Goal: Task Accomplishment & Management: Complete application form

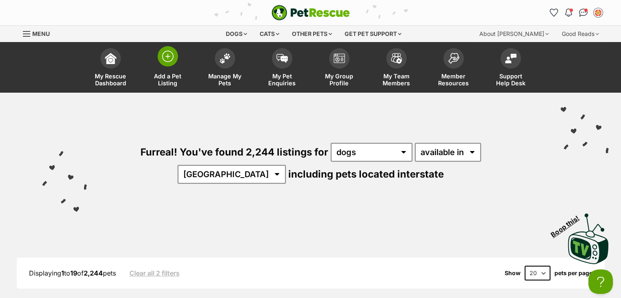
click at [165, 58] on img at bounding box center [167, 56] width 11 height 11
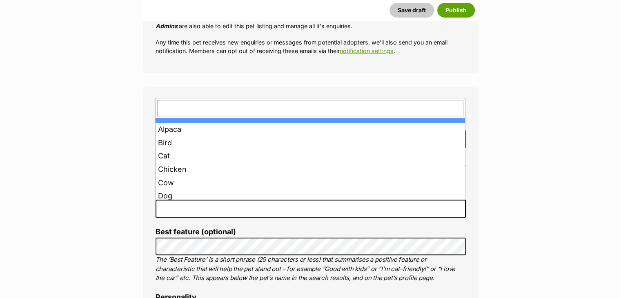
click at [188, 214] on span at bounding box center [311, 209] width 310 height 18
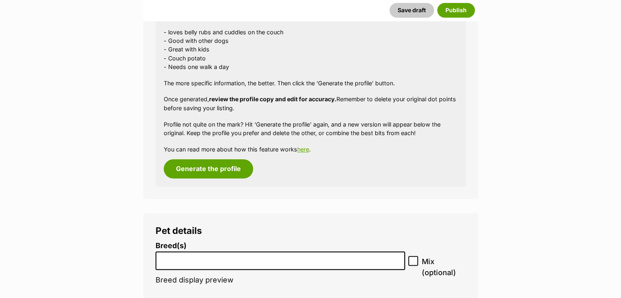
scroll to position [957, 0]
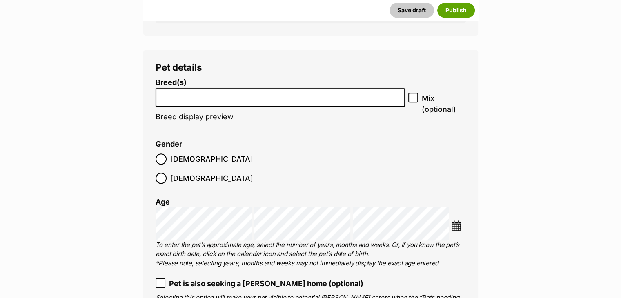
click at [172, 98] on input "search" at bounding box center [281, 95] width 244 height 9
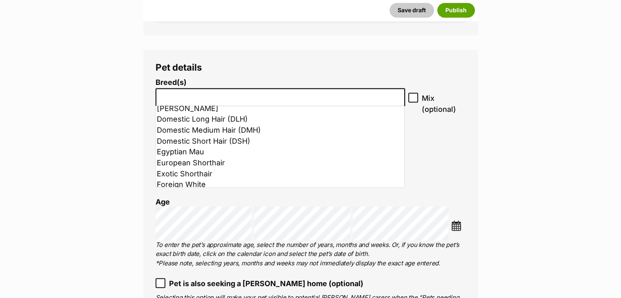
scroll to position [245, 0]
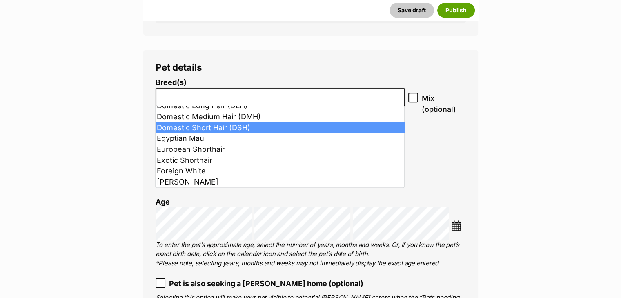
select select "252102"
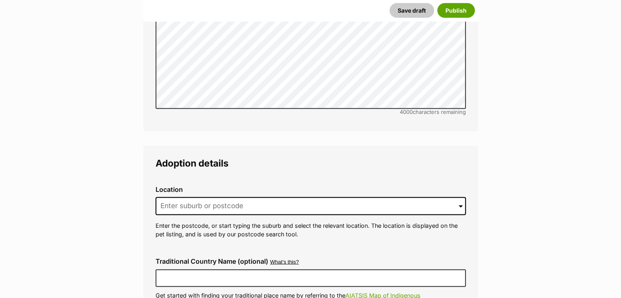
scroll to position [1937, 0]
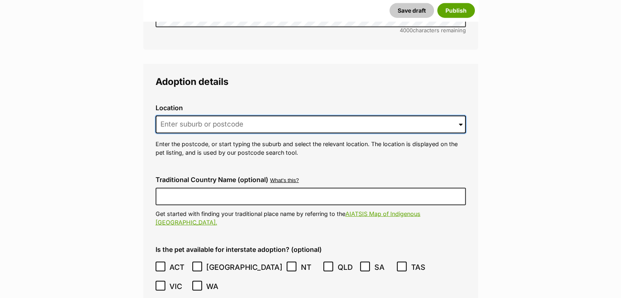
click at [198, 116] on input at bounding box center [311, 125] width 310 height 18
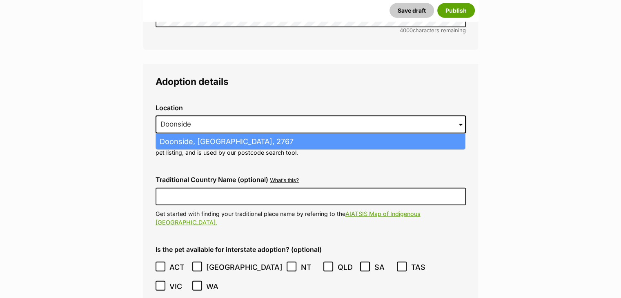
click at [211, 134] on li "Doonside, New South Wales, 2767" at bounding box center [310, 142] width 309 height 16
type input "Doonside, New South Wales, 2767"
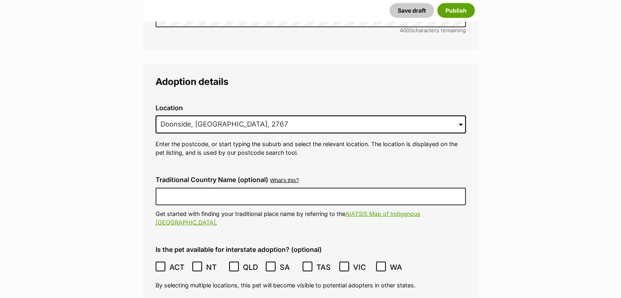
scroll to position [2141, 0]
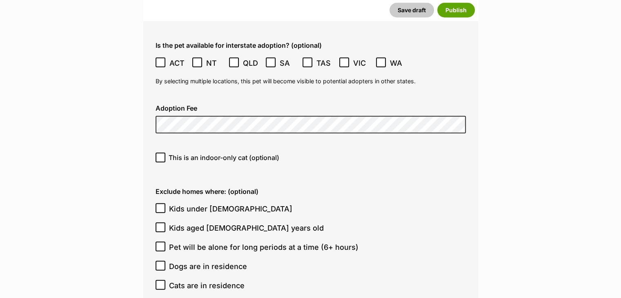
click at [161, 155] on icon at bounding box center [161, 158] width 6 height 6
click at [161, 153] on input "This is an indoor-only cat (optional)" at bounding box center [161, 158] width 10 height 10
checkbox input "true"
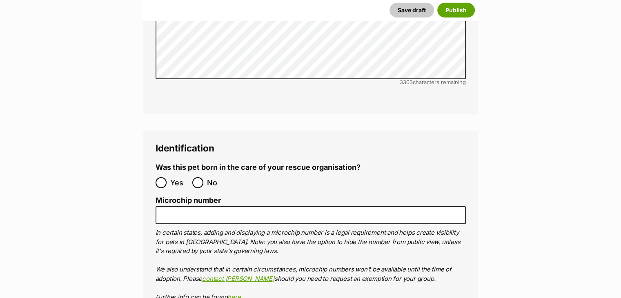
scroll to position [2713, 0]
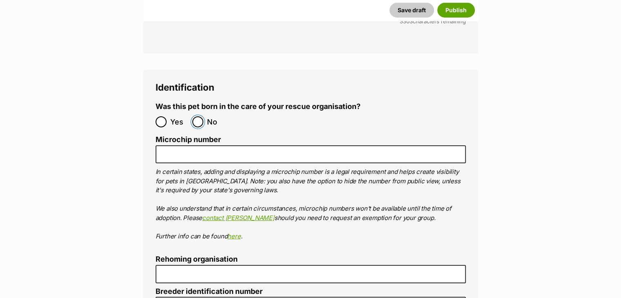
click at [198, 116] on input "No" at bounding box center [197, 121] width 11 height 11
radio input "true"
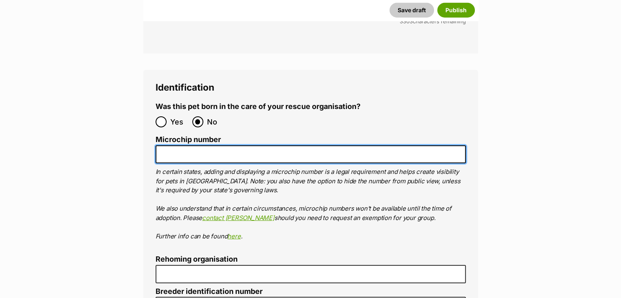
click at [191, 145] on input "Microchip number" at bounding box center [311, 154] width 310 height 18
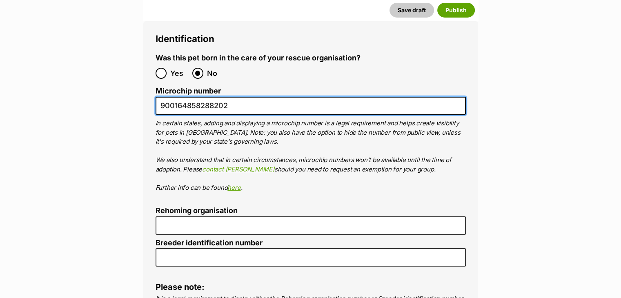
scroll to position [2877, 0]
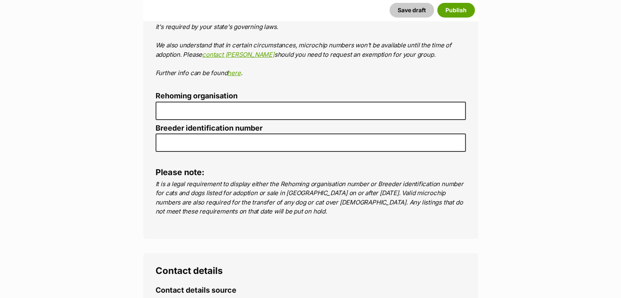
type input "900164858288202"
click at [186, 83] on ol "Was this pet born in the care of your rescue organisation? Yes No Microchip num…" at bounding box center [311, 45] width 310 height 213
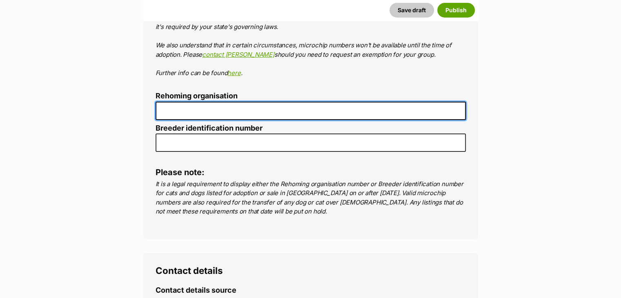
click at [183, 102] on input "Rehoming organisation" at bounding box center [311, 111] width 310 height 18
type input "R251000014"
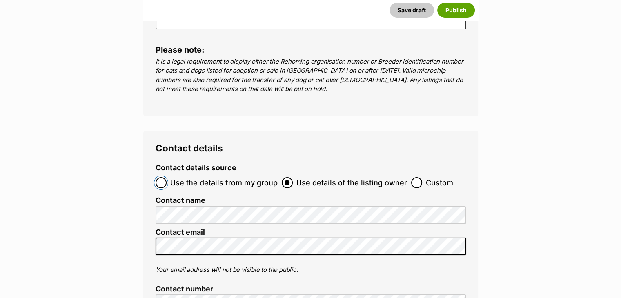
click at [162, 177] on input "Use the details from my group" at bounding box center [161, 182] width 11 height 11
radio input "true"
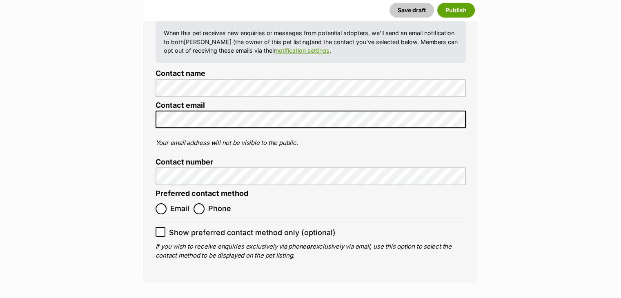
scroll to position [3204, 0]
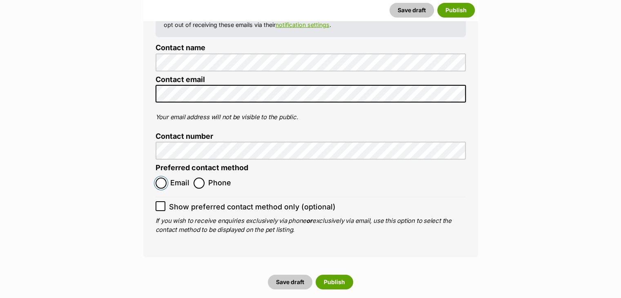
click at [163, 178] on input "Email" at bounding box center [161, 183] width 11 height 11
radio input "true"
click at [163, 201] on input "Show preferred contact method only (optional)" at bounding box center [161, 206] width 10 height 10
checkbox input "true"
click at [338, 275] on button "Publish" at bounding box center [335, 282] width 38 height 15
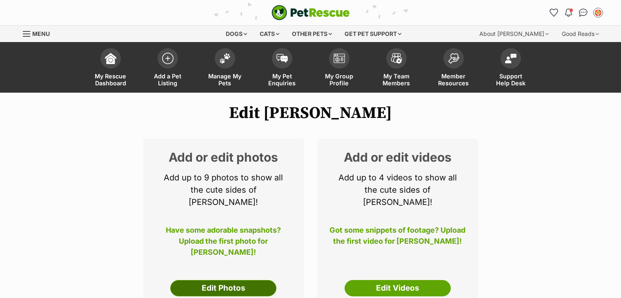
scroll to position [123, 0]
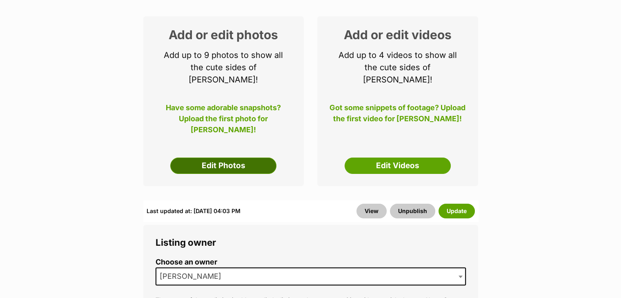
click at [220, 158] on link "Edit Photos" at bounding box center [223, 166] width 106 height 16
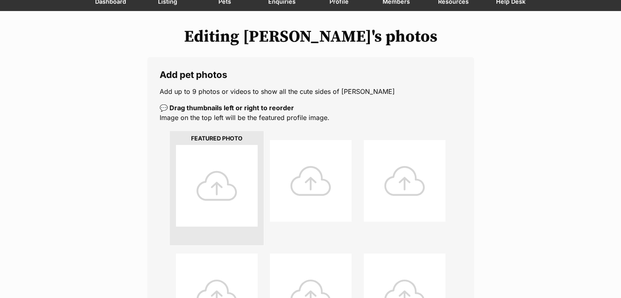
click at [216, 175] on div at bounding box center [217, 186] width 82 height 82
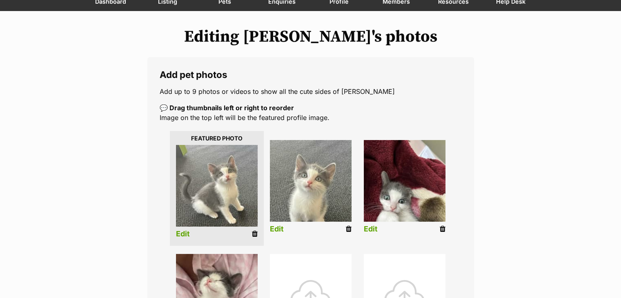
click at [277, 229] on link "Edit" at bounding box center [277, 229] width 14 height 9
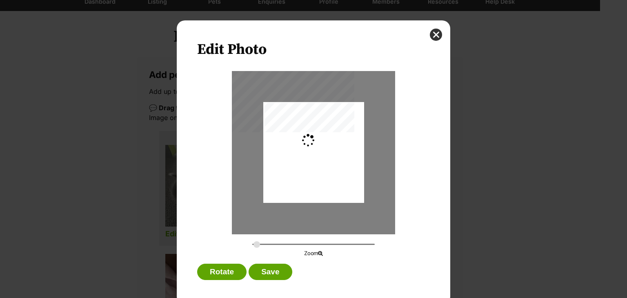
type input "0.2744"
drag, startPoint x: 299, startPoint y: 185, endPoint x: 303, endPoint y: 192, distance: 7.7
click at [303, 192] on div "Dialog Window - Close (Press escape to close)" at bounding box center [313, 159] width 101 height 145
click at [268, 271] on button "Save" at bounding box center [270, 272] width 43 height 16
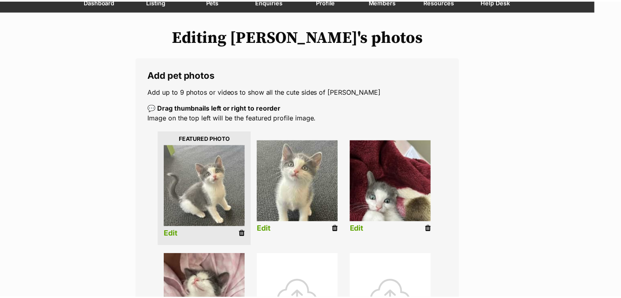
scroll to position [82, 0]
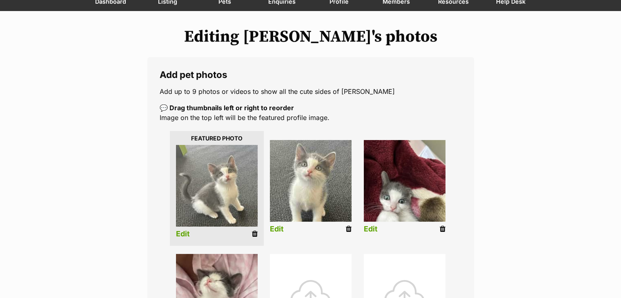
click at [187, 236] on link "Edit" at bounding box center [183, 234] width 14 height 9
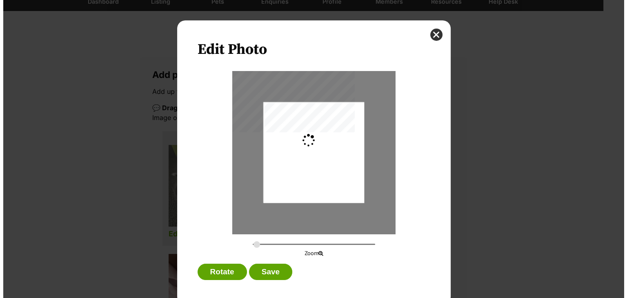
scroll to position [0, 0]
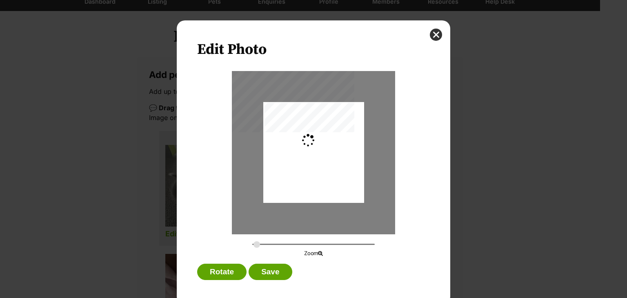
type input "0.2744"
drag, startPoint x: 314, startPoint y: 170, endPoint x: 316, endPoint y: 174, distance: 4.4
click at [316, 174] on div "Dialog Window - Close (Press escape to close)" at bounding box center [313, 154] width 101 height 116
click at [258, 272] on button "Save" at bounding box center [270, 272] width 43 height 16
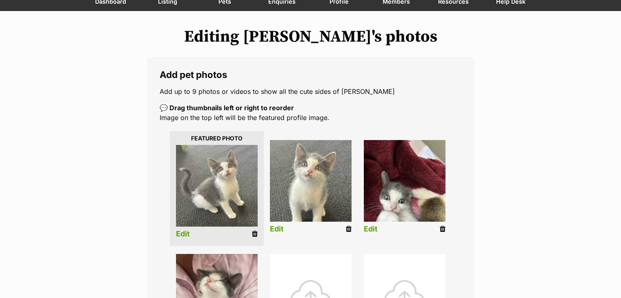
scroll to position [123, 0]
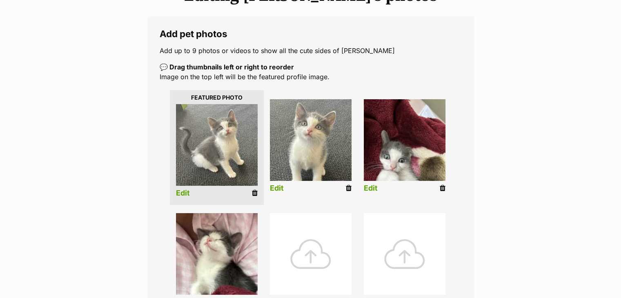
click at [369, 184] on link "Edit" at bounding box center [371, 188] width 14 height 9
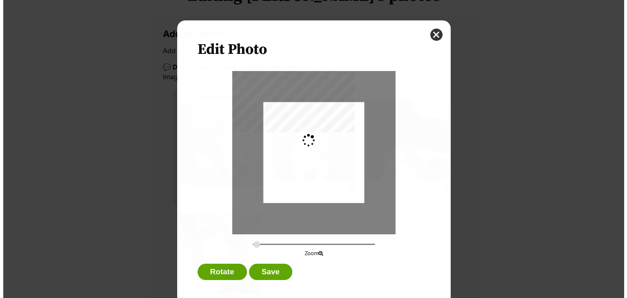
scroll to position [0, 0]
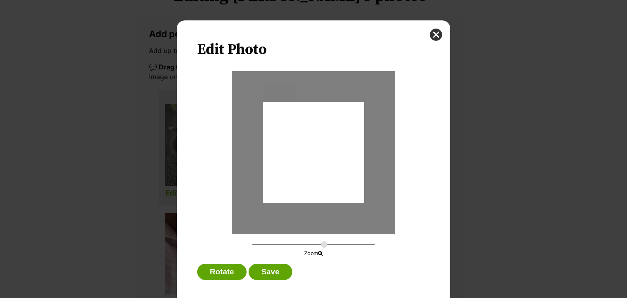
type input "0.2744"
drag, startPoint x: 328, startPoint y: 174, endPoint x: 331, endPoint y: 158, distance: 16.6
click at [331, 158] on div "Dialog Window - Close (Press escape to close)" at bounding box center [313, 136] width 101 height 134
click at [275, 276] on button "Save" at bounding box center [270, 272] width 43 height 16
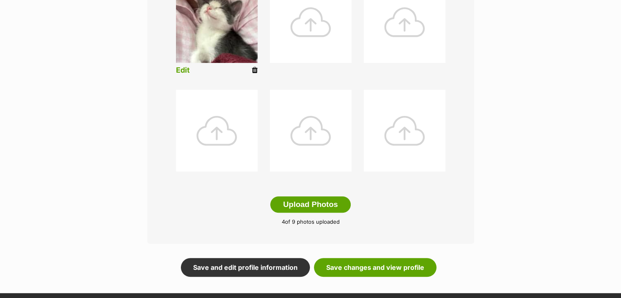
scroll to position [368, 0]
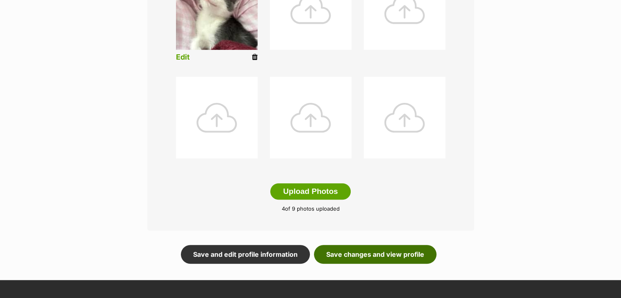
click at [359, 254] on link "Save changes and view profile" at bounding box center [375, 254] width 123 height 19
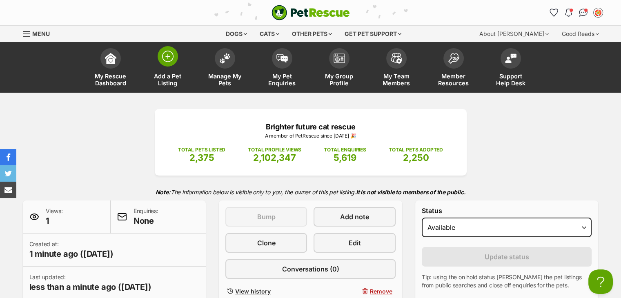
click at [176, 57] on span at bounding box center [168, 56] width 20 height 20
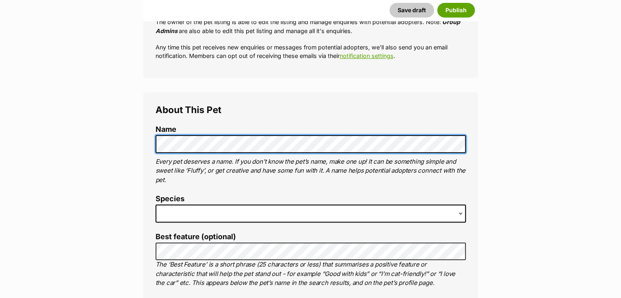
scroll to position [327, 0]
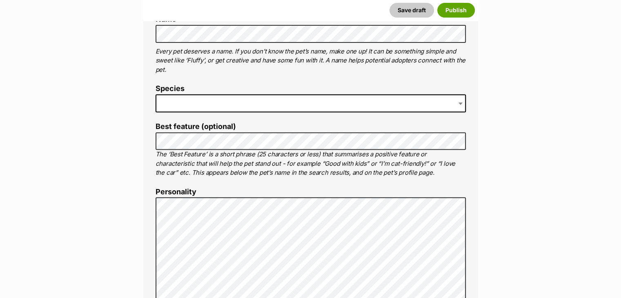
click at [199, 93] on li "Species" at bounding box center [311, 102] width 310 height 34
click at [202, 102] on span at bounding box center [311, 103] width 310 height 18
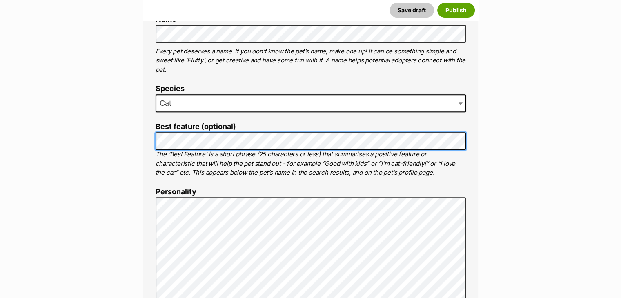
scroll to position [449, 0]
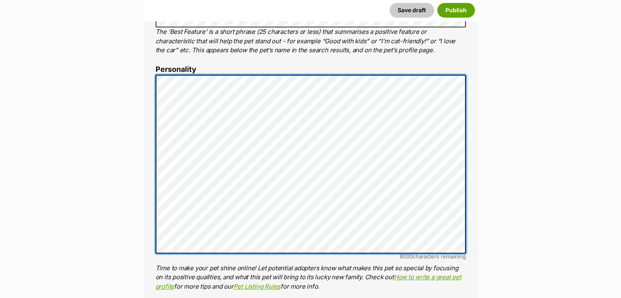
click at [153, 80] on div "About This Pet Name Henlo there, it looks like you might be using the pet name …" at bounding box center [310, 200] width 335 height 683
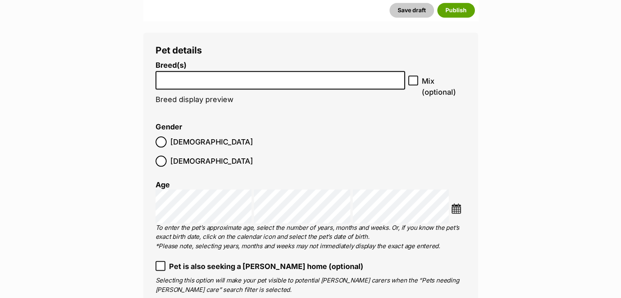
scroll to position [980, 0]
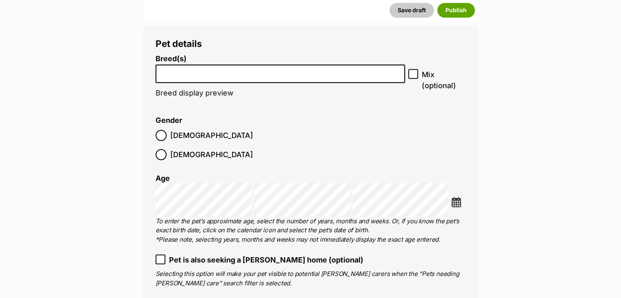
click at [188, 59] on label "Breed(s)" at bounding box center [281, 59] width 250 height 9
click at [156, 65] on select "Abyssinian American Bobtail American Curl American Shorthair American Wirehair …" at bounding box center [156, 65] width 0 height 0
click at [193, 77] on li at bounding box center [281, 73] width 244 height 17
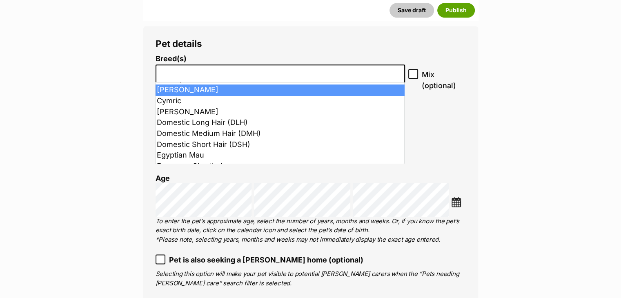
scroll to position [245, 0]
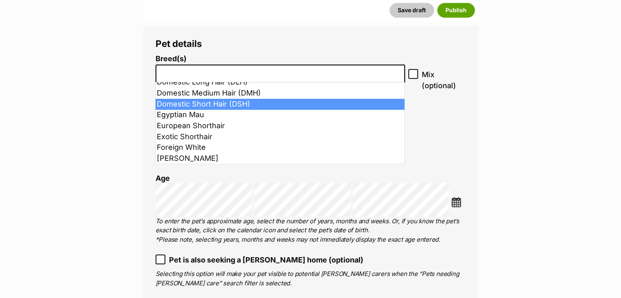
select select "252102"
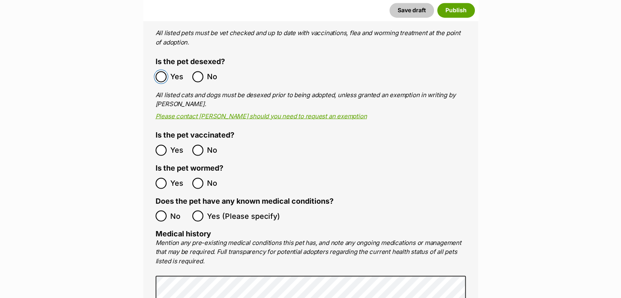
scroll to position [1512, 0]
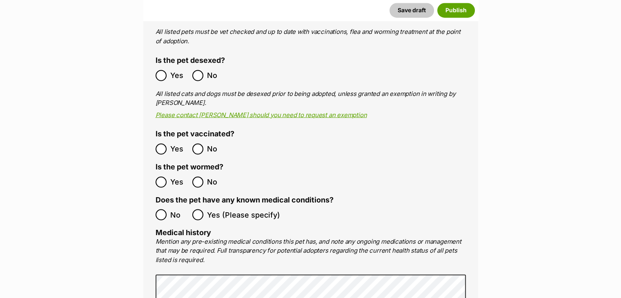
click at [168, 209] on label "No" at bounding box center [172, 214] width 33 height 11
click at [167, 209] on label "No" at bounding box center [172, 214] width 33 height 11
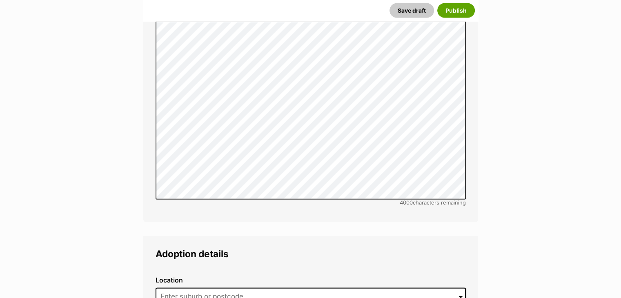
scroll to position [1879, 0]
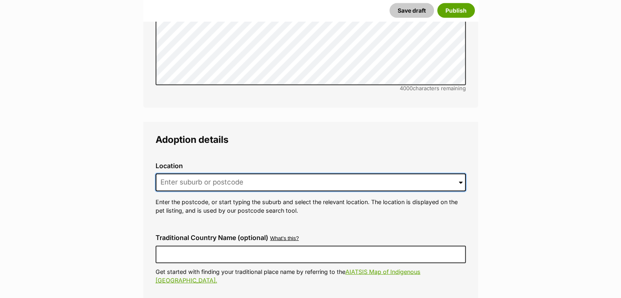
click at [203, 174] on input at bounding box center [311, 183] width 310 height 18
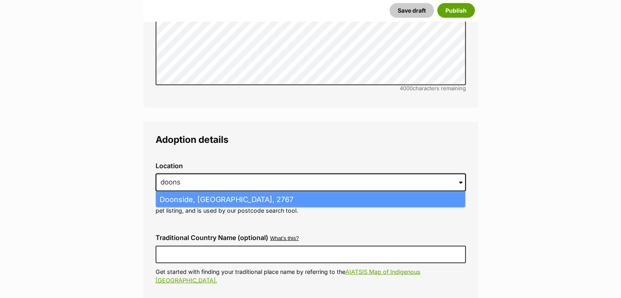
click at [177, 192] on li "Doonside, [GEOGRAPHIC_DATA], 2767" at bounding box center [310, 200] width 309 height 16
type input "Doonside, [GEOGRAPHIC_DATA], 2767"
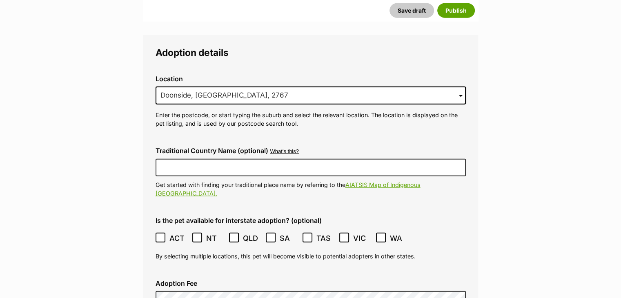
scroll to position [2043, 0]
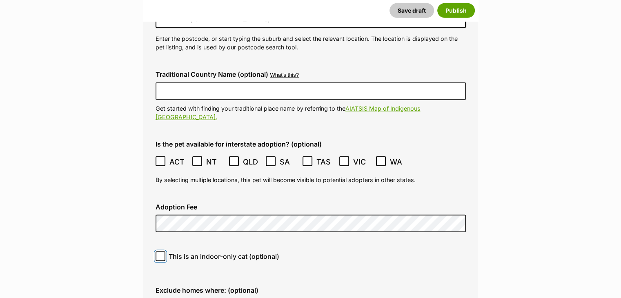
click at [162, 252] on input "This is an indoor-only cat (optional)" at bounding box center [161, 257] width 10 height 10
checkbox input "true"
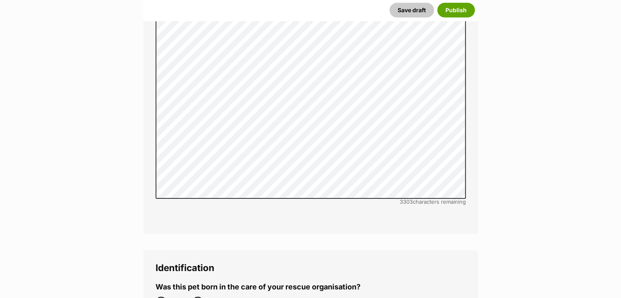
scroll to position [2614, 0]
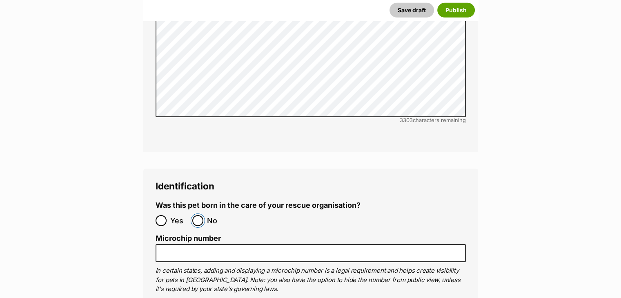
click at [198, 215] on input "No" at bounding box center [197, 220] width 11 height 11
radio input "true"
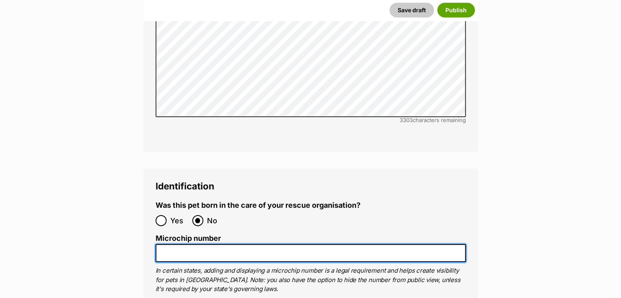
click at [201, 244] on input "Microchip number" at bounding box center [311, 253] width 310 height 18
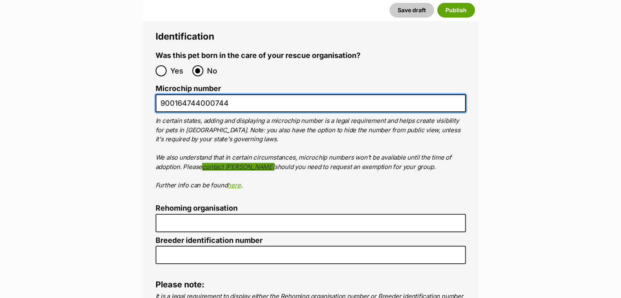
scroll to position [2778, 0]
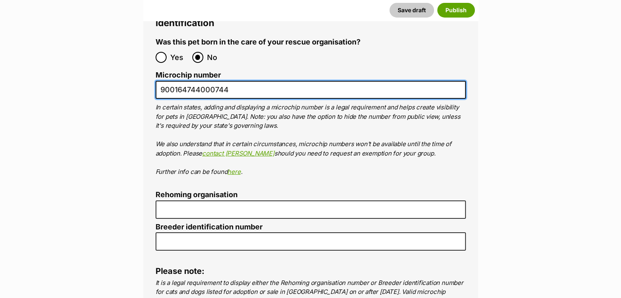
type input "900164744000744"
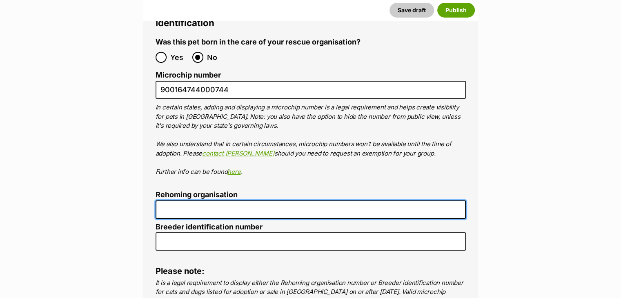
click at [187, 201] on input "Rehoming organisation" at bounding box center [311, 210] width 310 height 18
type input "R251000014"
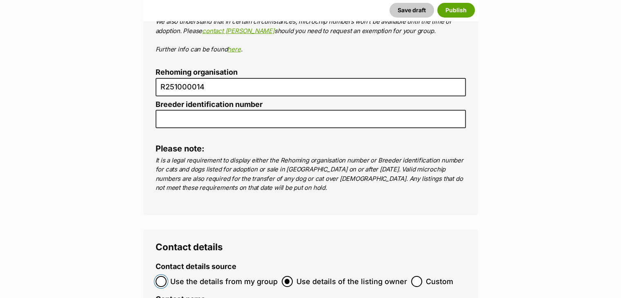
click at [160, 276] on input "Use the details from my group" at bounding box center [161, 281] width 11 height 11
radio input "true"
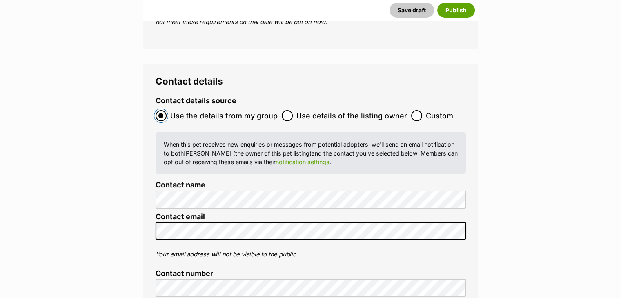
scroll to position [3146, 0]
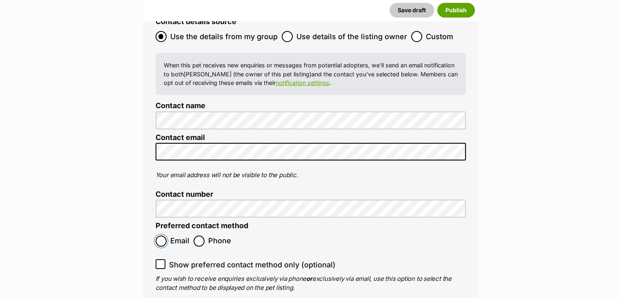
drag, startPoint x: 159, startPoint y: 198, endPoint x: 168, endPoint y: 222, distance: 25.9
click at [159, 236] on input "Email" at bounding box center [161, 241] width 11 height 11
radio input "true"
click at [165, 259] on label "Show preferred contact method only (optional)" at bounding box center [311, 264] width 310 height 11
click at [165, 259] on input "Show preferred contact method only (optional)" at bounding box center [161, 264] width 10 height 10
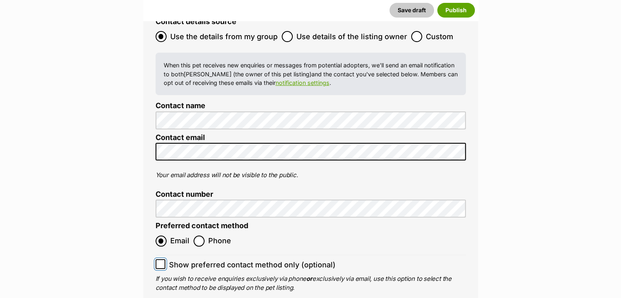
checkbox input "true"
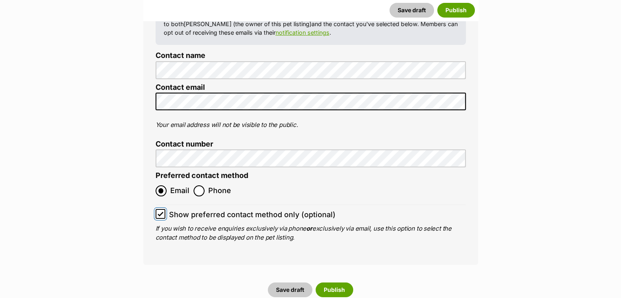
scroll to position [3309, 0]
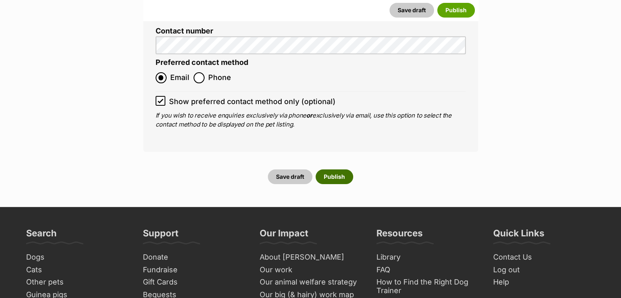
click at [330, 170] on button "Publish" at bounding box center [335, 177] width 38 height 15
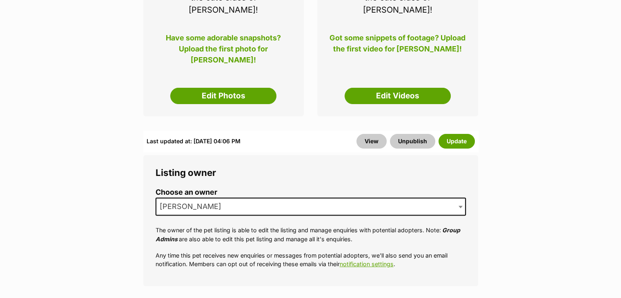
scroll to position [82, 0]
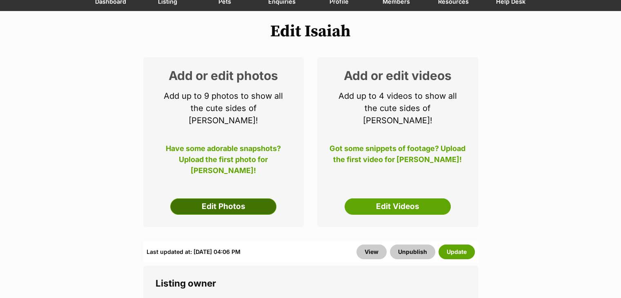
click at [242, 199] on link "Edit Photos" at bounding box center [223, 207] width 106 height 16
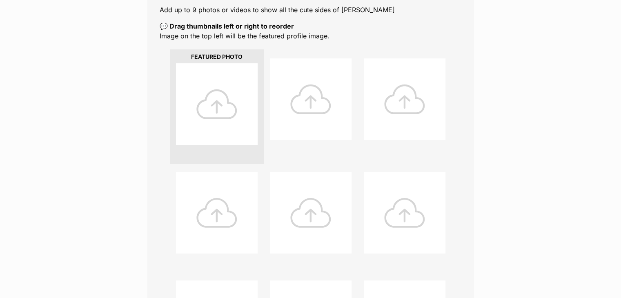
click at [215, 93] on div at bounding box center [217, 104] width 82 height 82
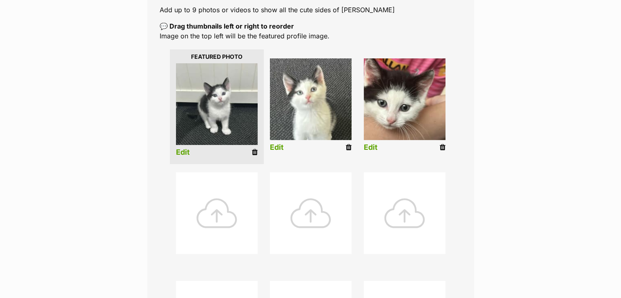
click at [183, 154] on link "Edit" at bounding box center [183, 152] width 14 height 9
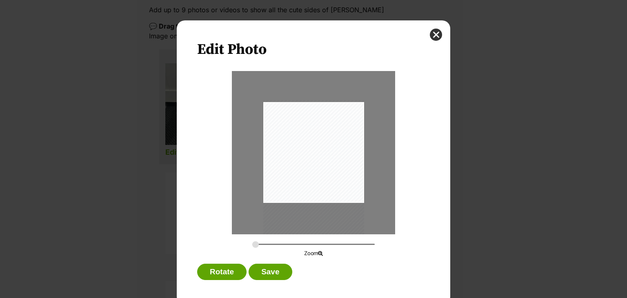
drag, startPoint x: 314, startPoint y: 155, endPoint x: 314, endPoint y: 169, distance: 13.9
click at [314, 169] on div "Dialog Window - Close (Press escape to close)" at bounding box center [313, 167] width 101 height 134
drag, startPoint x: 253, startPoint y: 245, endPoint x: 257, endPoint y: 244, distance: 4.2
type input "0.3262"
click at [257, 244] on input "Dialog Window - Close (Press escape to close)" at bounding box center [313, 245] width 123 height 8
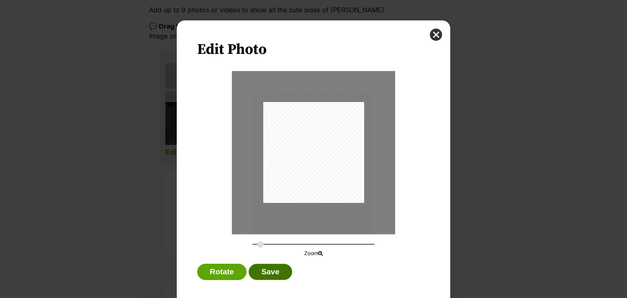
click at [271, 272] on button "Save" at bounding box center [270, 272] width 43 height 16
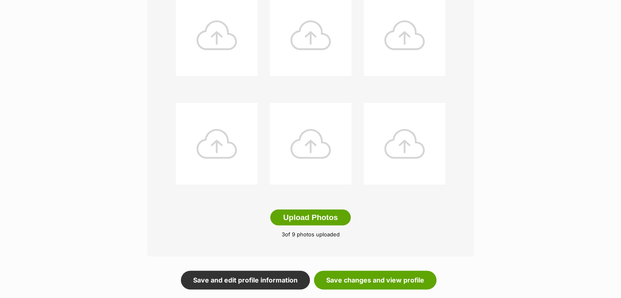
scroll to position [409, 0]
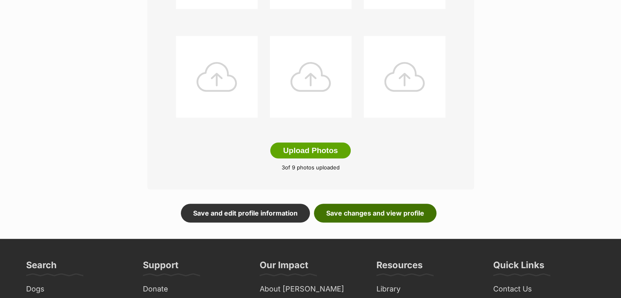
click at [376, 210] on link "Save changes and view profile" at bounding box center [375, 213] width 123 height 19
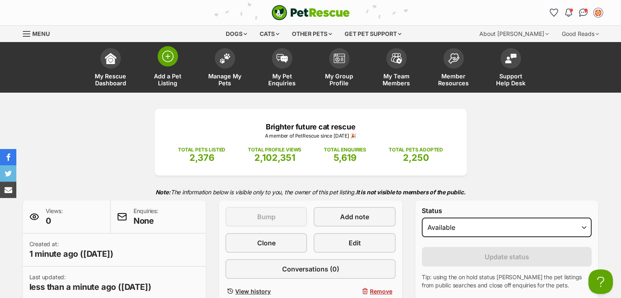
click at [168, 59] on img at bounding box center [167, 56] width 11 height 11
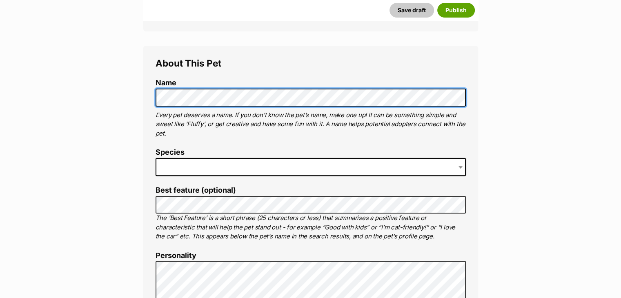
scroll to position [286, 0]
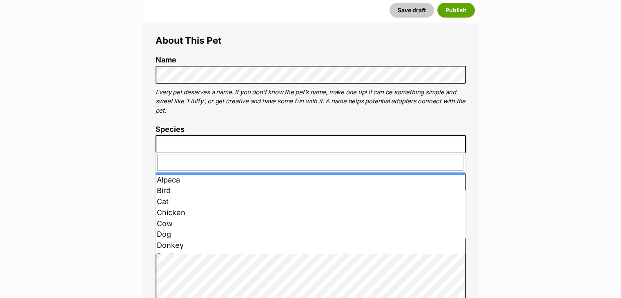
click at [174, 140] on span at bounding box center [311, 144] width 310 height 18
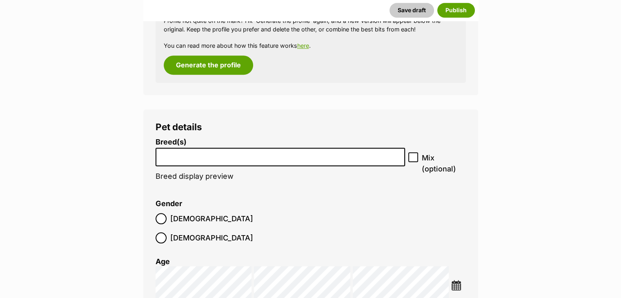
scroll to position [899, 0]
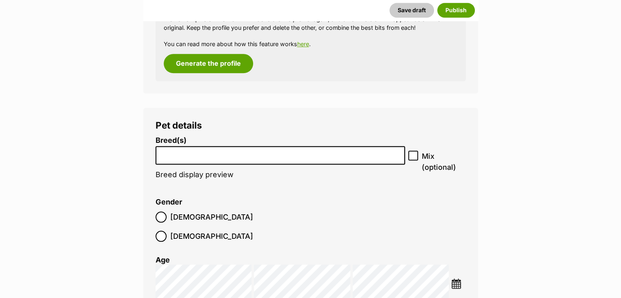
click at [180, 159] on li at bounding box center [281, 155] width 244 height 17
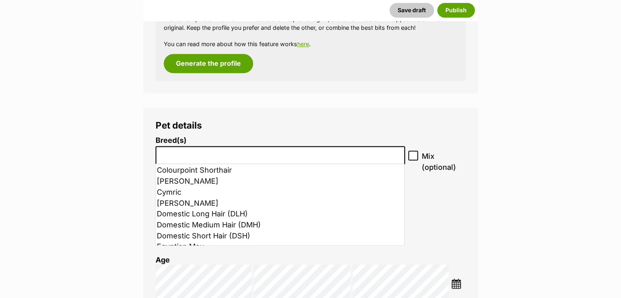
scroll to position [204, 0]
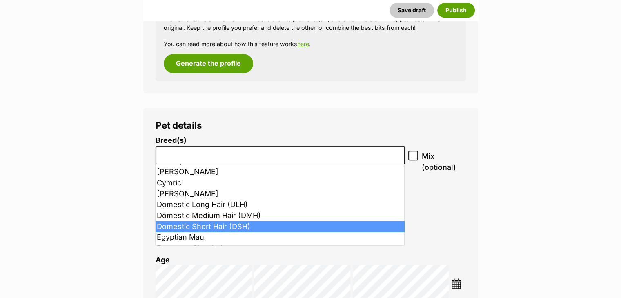
select select "252102"
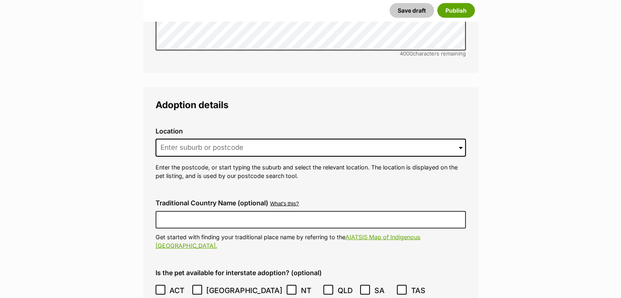
scroll to position [1961, 0]
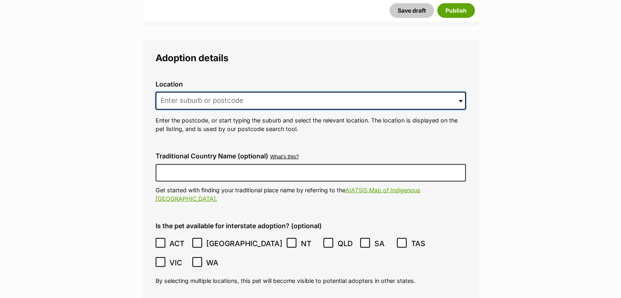
click at [183, 92] on input at bounding box center [311, 101] width 310 height 18
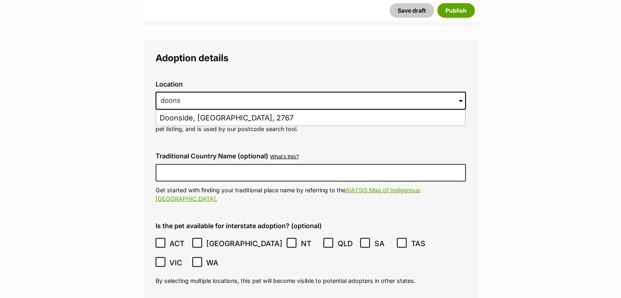
click at [186, 110] on li "Doonside, [GEOGRAPHIC_DATA], 2767" at bounding box center [310, 118] width 309 height 16
type input "Doonside, [GEOGRAPHIC_DATA], 2767"
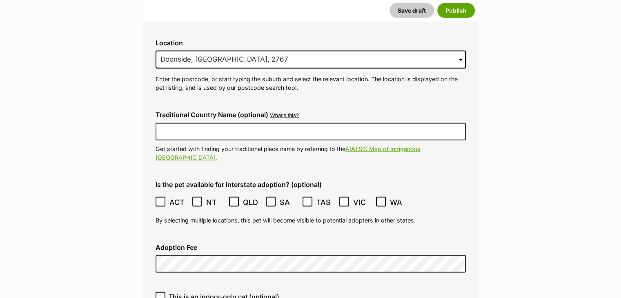
scroll to position [2083, 0]
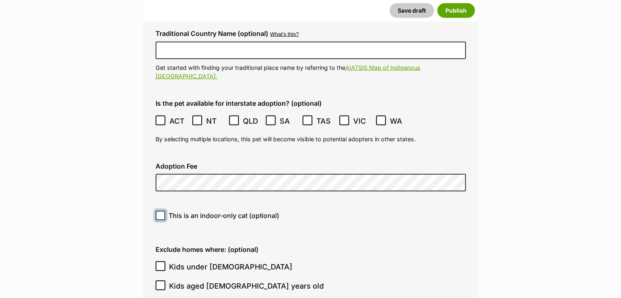
click at [158, 211] on span at bounding box center [161, 216] width 10 height 10
click at [158, 211] on input "This is an indoor-only cat (optional)" at bounding box center [161, 216] width 10 height 10
checkbox input "true"
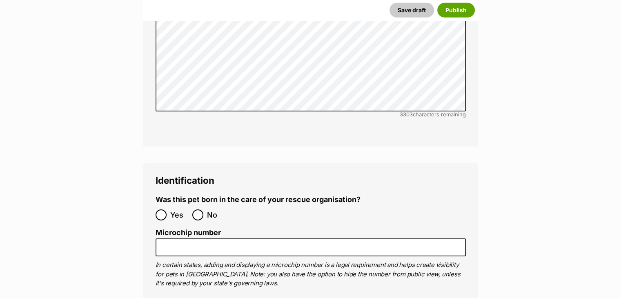
scroll to position [2655, 0]
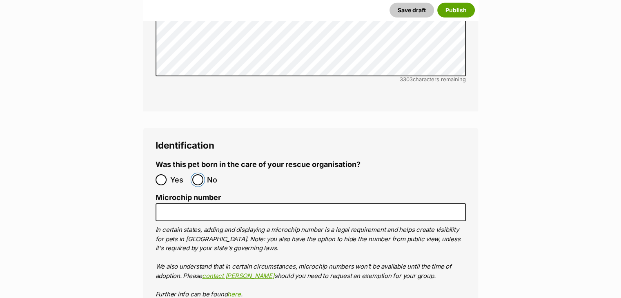
click at [196, 174] on input "No" at bounding box center [197, 179] width 11 height 11
radio input "true"
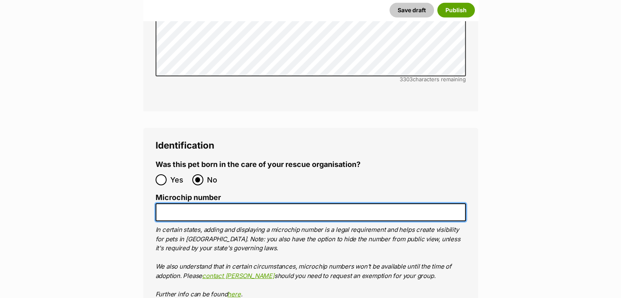
click at [197, 203] on input "Microchip number" at bounding box center [311, 212] width 310 height 18
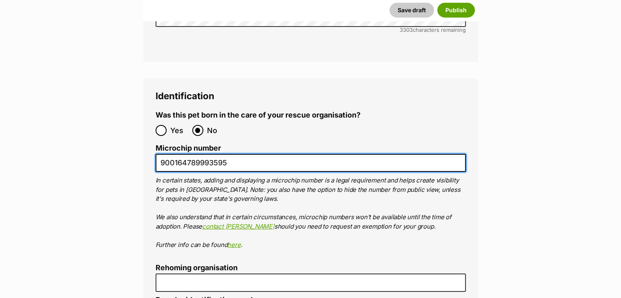
scroll to position [2778, 0]
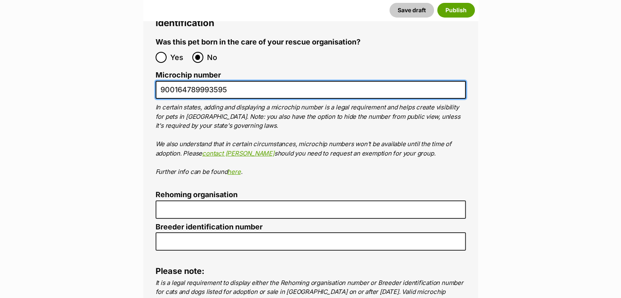
type input "900164789993595"
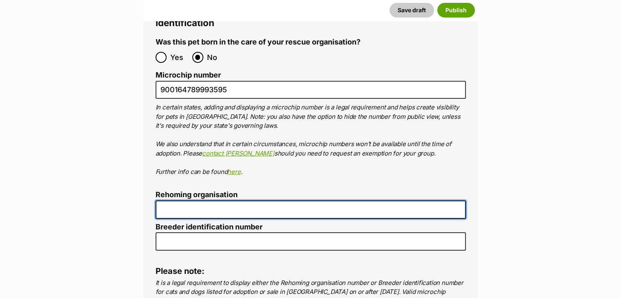
click at [195, 201] on input "Rehoming organisation" at bounding box center [311, 210] width 310 height 18
type input "R251000014"
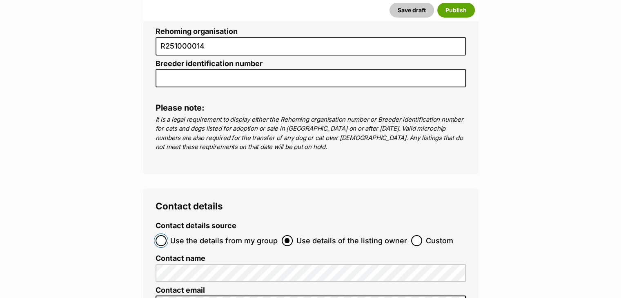
click at [160, 235] on input "Use the details from my group" at bounding box center [161, 240] width 11 height 11
radio input "true"
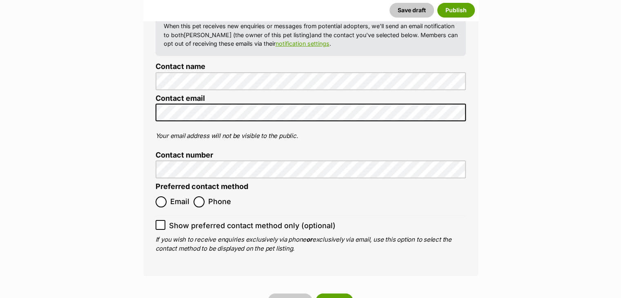
scroll to position [3186, 0]
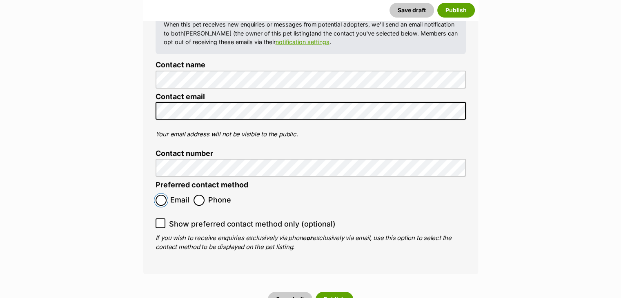
click at [160, 195] on input "Email" at bounding box center [161, 200] width 11 height 11
radio input "true"
click at [159, 221] on icon at bounding box center [161, 224] width 6 height 6
click at [159, 219] on input "Show preferred contact method only (optional)" at bounding box center [161, 224] width 10 height 10
checkbox input "true"
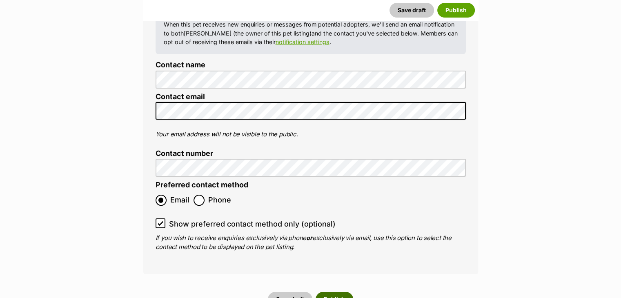
click at [342, 292] on button "Publish" at bounding box center [335, 299] width 38 height 15
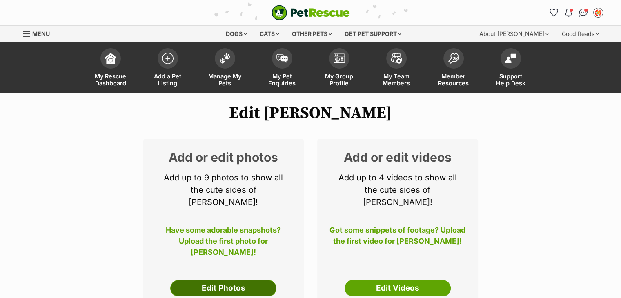
click at [244, 280] on link "Edit Photos" at bounding box center [223, 288] width 106 height 16
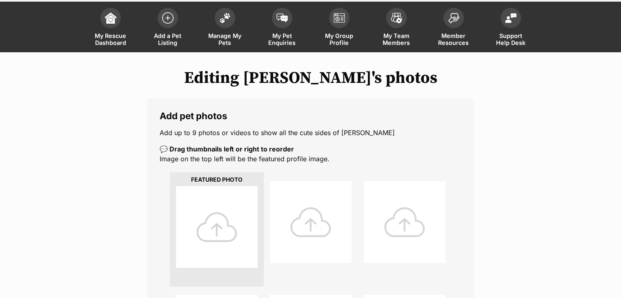
scroll to position [41, 0]
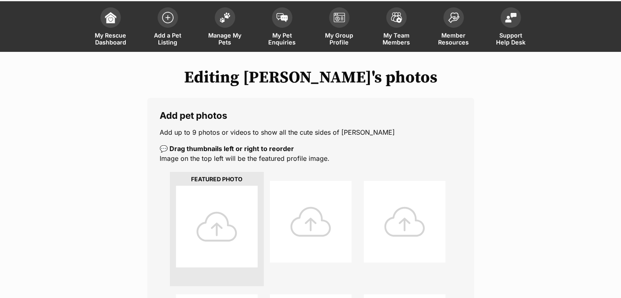
click at [202, 261] on div at bounding box center [217, 227] width 82 height 82
click at [212, 232] on div at bounding box center [217, 227] width 82 height 82
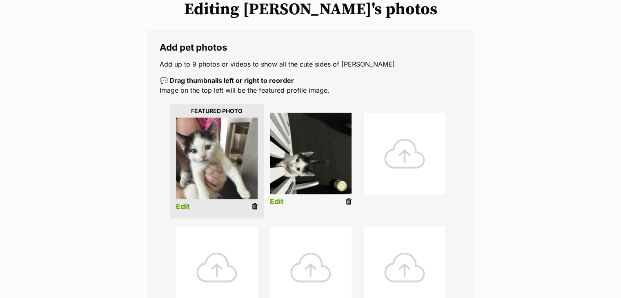
scroll to position [123, 0]
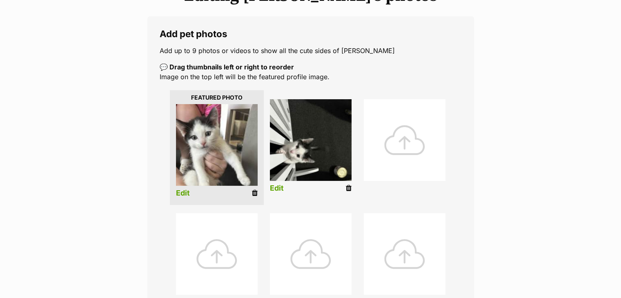
click at [180, 192] on link "Edit" at bounding box center [183, 193] width 14 height 9
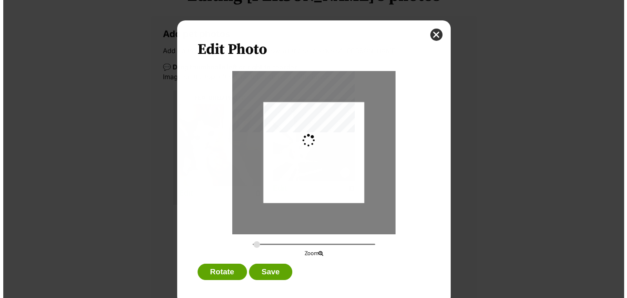
scroll to position [0, 0]
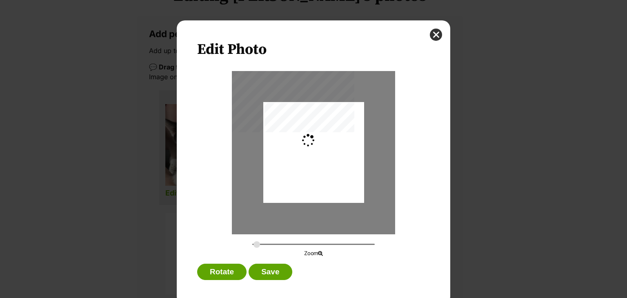
type input "0.2744"
drag, startPoint x: 316, startPoint y: 181, endPoint x: 332, endPoint y: 197, distance: 22.8
click at [332, 197] on div "Dialog Window - Close (Press escape to close)" at bounding box center [313, 169] width 101 height 134
click at [269, 273] on button "Save" at bounding box center [270, 272] width 43 height 16
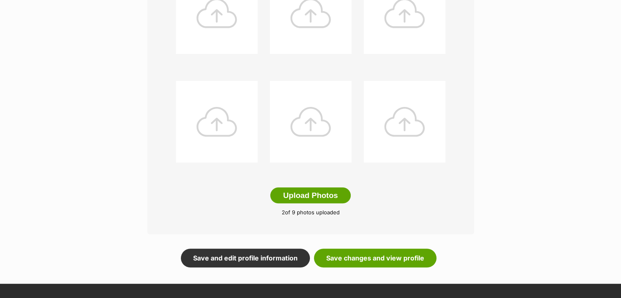
scroll to position [409, 0]
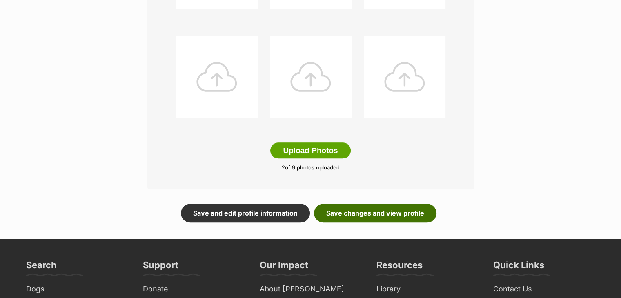
click at [382, 213] on link "Save changes and view profile" at bounding box center [375, 213] width 123 height 19
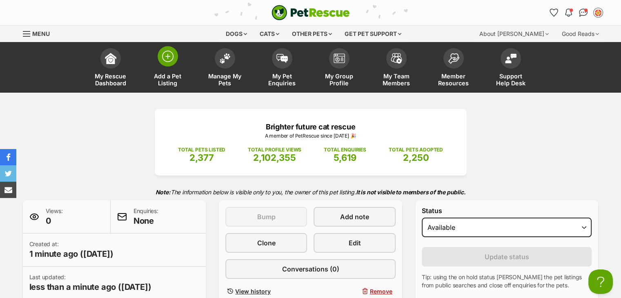
click at [168, 58] on img at bounding box center [167, 56] width 11 height 11
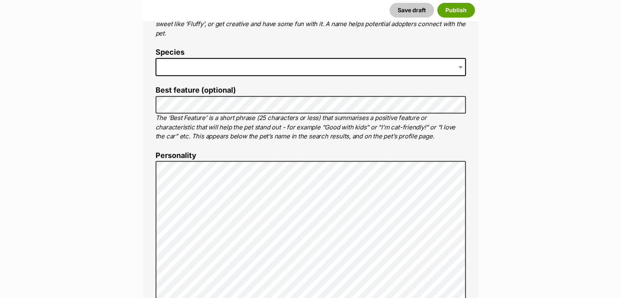
scroll to position [368, 0]
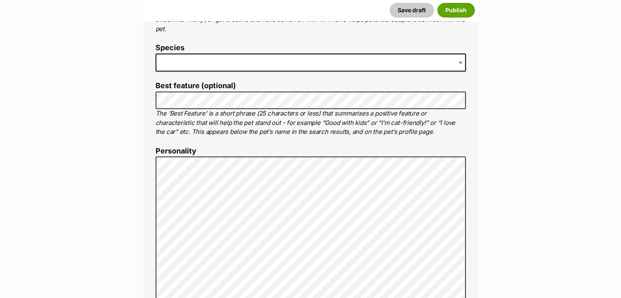
click at [185, 56] on span at bounding box center [311, 63] width 310 height 18
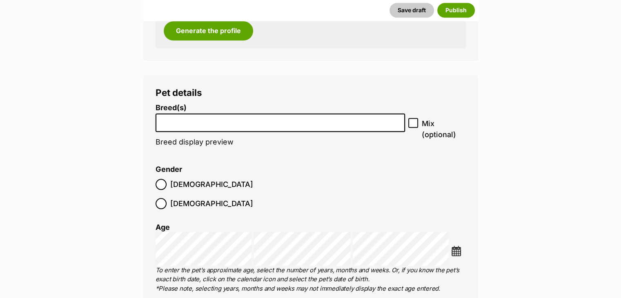
scroll to position [940, 0]
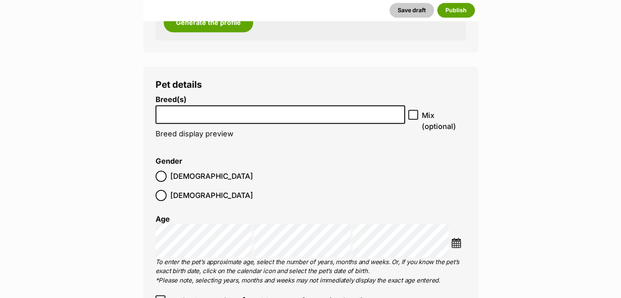
click at [188, 121] on li at bounding box center [281, 114] width 244 height 17
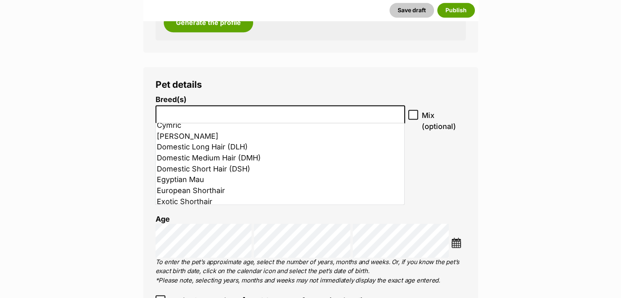
scroll to position [245, 0]
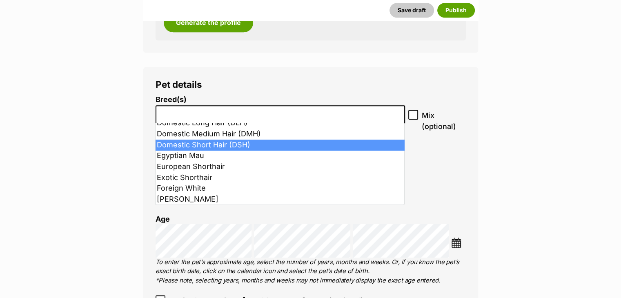
select select "252102"
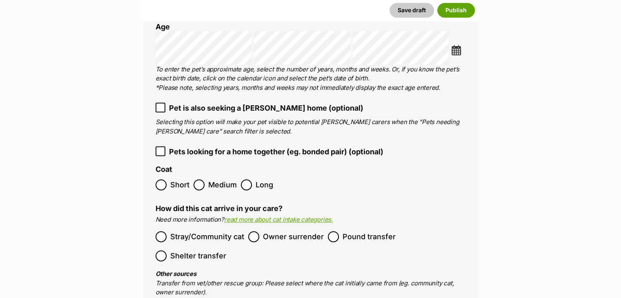
scroll to position [1185, 0]
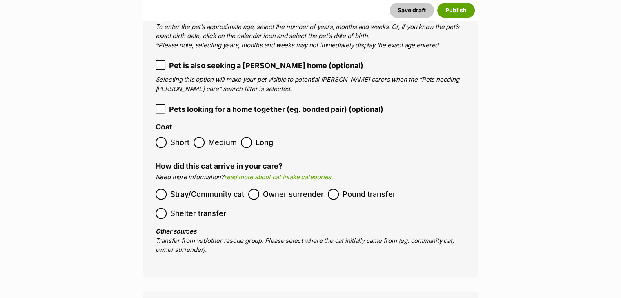
click at [163, 185] on ol "Stray/Community cat Owner surrender Pound transfer Shelter transfer" at bounding box center [311, 204] width 310 height 38
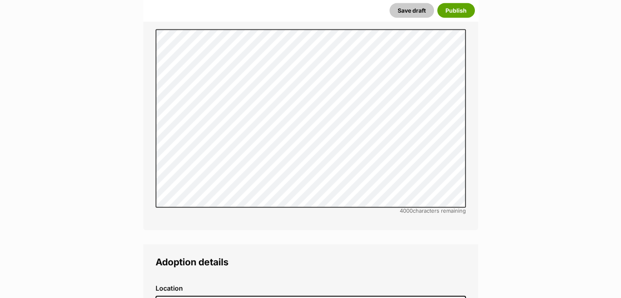
scroll to position [1879, 0]
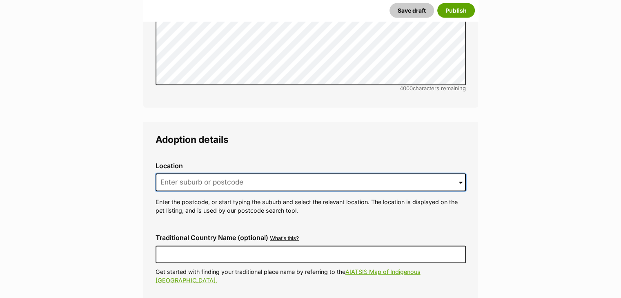
click at [176, 174] on input at bounding box center [311, 183] width 310 height 18
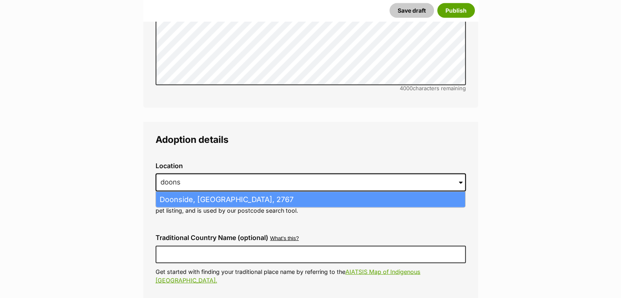
click at [206, 192] on li "Doonside, New South Wales, 2767" at bounding box center [310, 200] width 309 height 16
type input "Doonside, New South Wales, 2767"
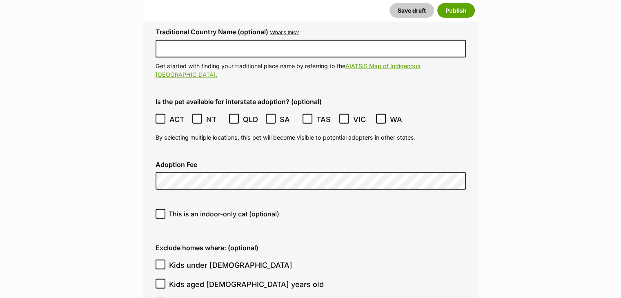
scroll to position [2124, 0]
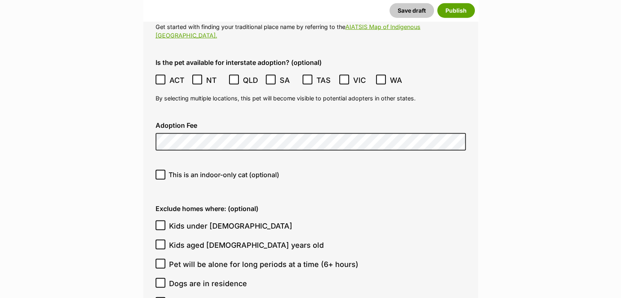
click at [161, 173] on icon at bounding box center [160, 175] width 5 height 4
click at [161, 170] on input "This is an indoor-only cat (optional)" at bounding box center [161, 175] width 10 height 10
checkbox input "true"
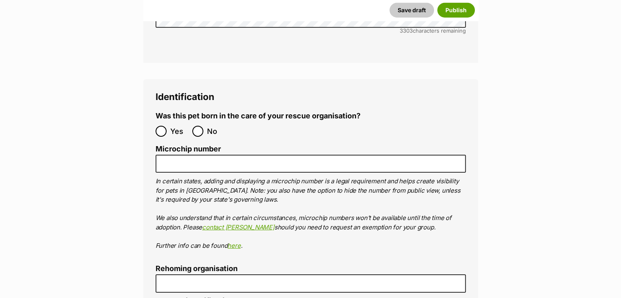
scroll to position [2655, 0]
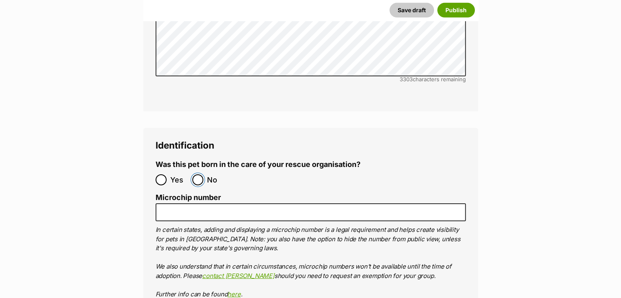
click at [193, 174] on input "No" at bounding box center [197, 179] width 11 height 11
radio input "true"
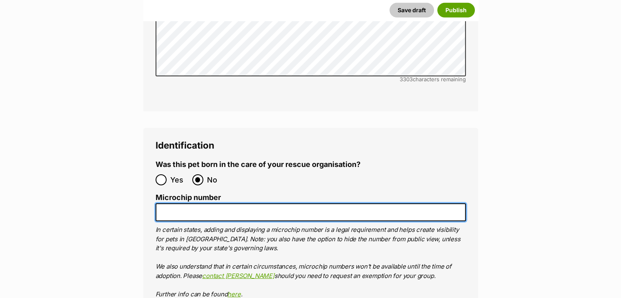
click at [194, 203] on input "Microchip number" at bounding box center [311, 212] width 310 height 18
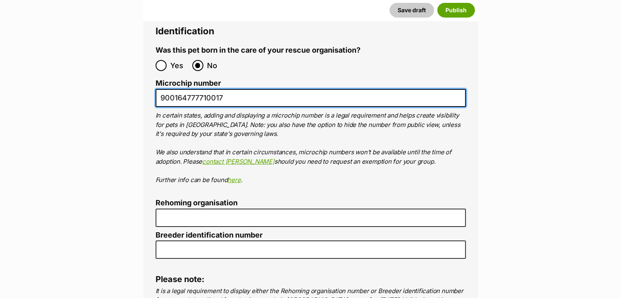
scroll to position [2860, 0]
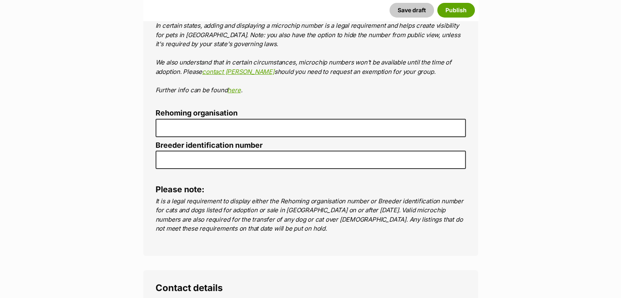
type input "900164777710017"
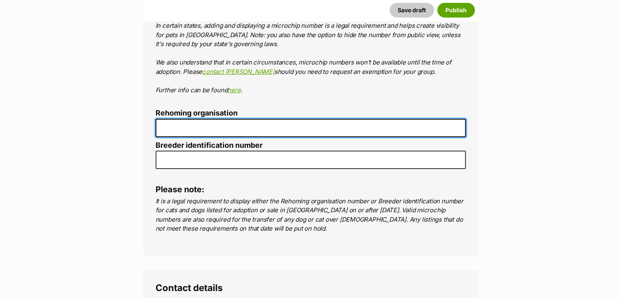
click at [181, 119] on input "Rehoming organisation" at bounding box center [311, 128] width 310 height 18
type input "R251000014"
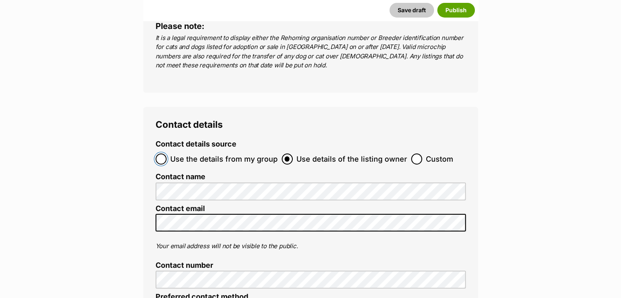
click at [161, 154] on input "Use the details from my group" at bounding box center [161, 159] width 11 height 11
radio input "true"
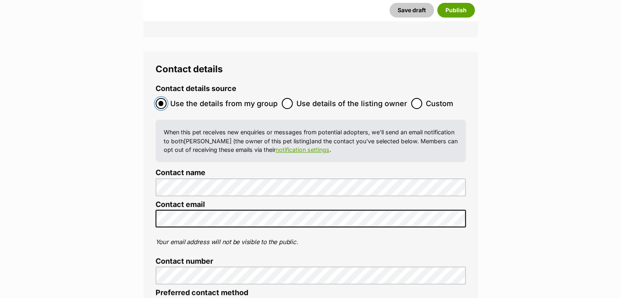
scroll to position [3146, 0]
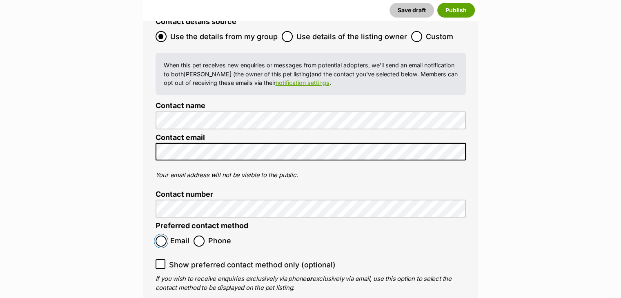
click at [164, 236] on input "Email" at bounding box center [161, 241] width 11 height 11
radio input "true"
click at [159, 262] on icon at bounding box center [160, 264] width 5 height 4
click at [159, 259] on input "Show preferred contact method only (optional)" at bounding box center [161, 264] width 10 height 10
checkbox input "true"
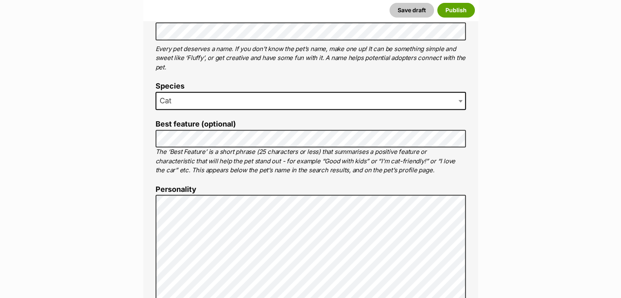
scroll to position [286, 0]
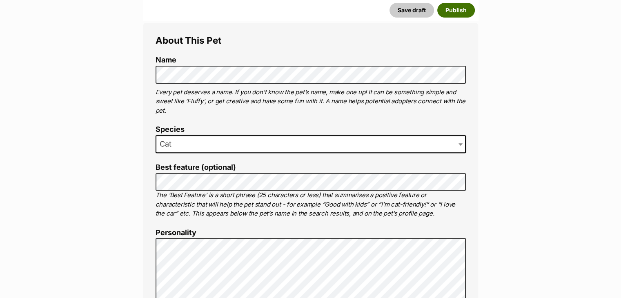
click at [454, 5] on button "Publish" at bounding box center [457, 10] width 38 height 15
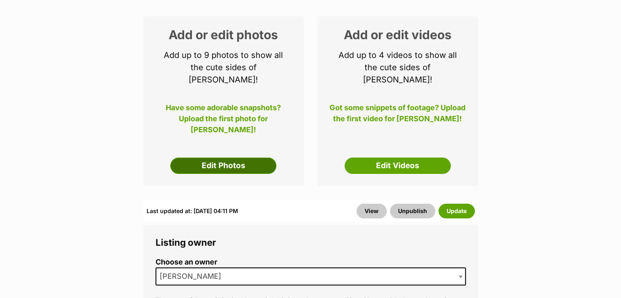
click at [237, 159] on link "Edit Photos" at bounding box center [223, 166] width 106 height 16
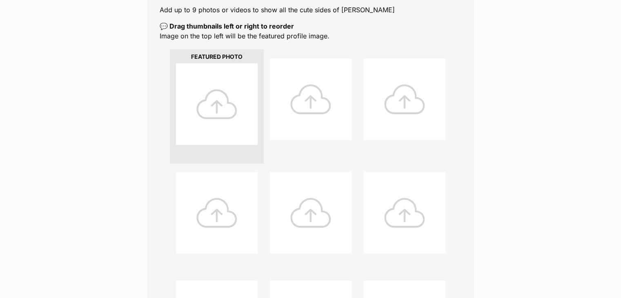
click at [221, 93] on div at bounding box center [217, 104] width 82 height 82
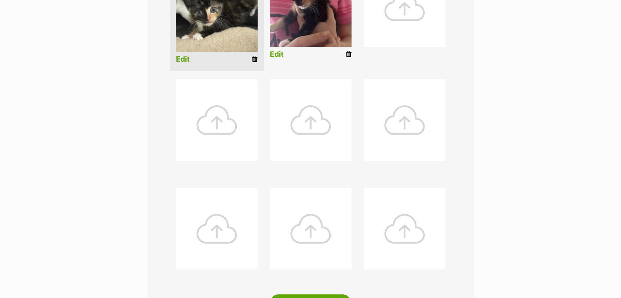
scroll to position [368, 0]
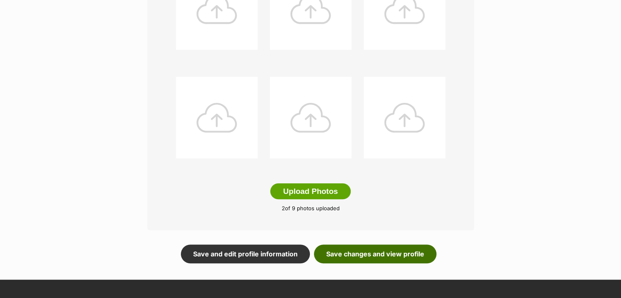
click at [379, 254] on link "Save changes and view profile" at bounding box center [375, 254] width 123 height 19
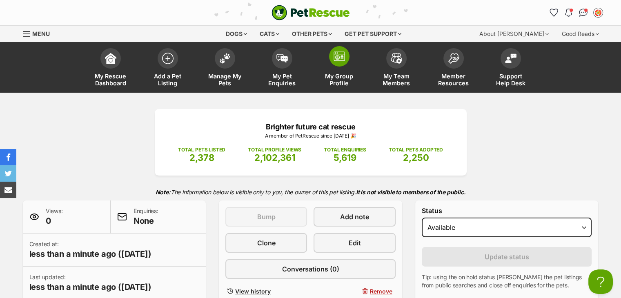
click at [330, 49] on link "My Group Profile" at bounding box center [339, 68] width 57 height 49
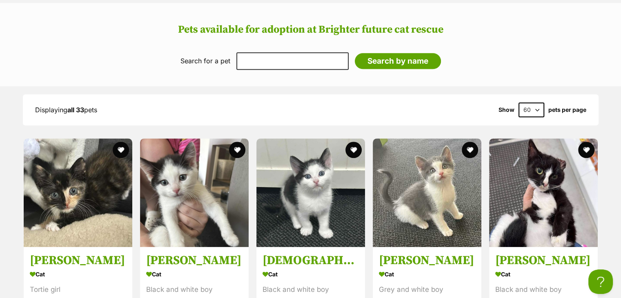
scroll to position [940, 0]
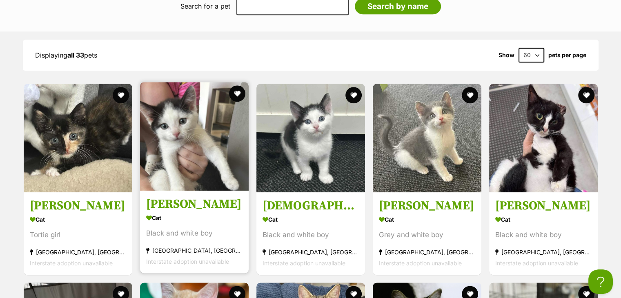
click at [181, 152] on img at bounding box center [194, 136] width 109 height 109
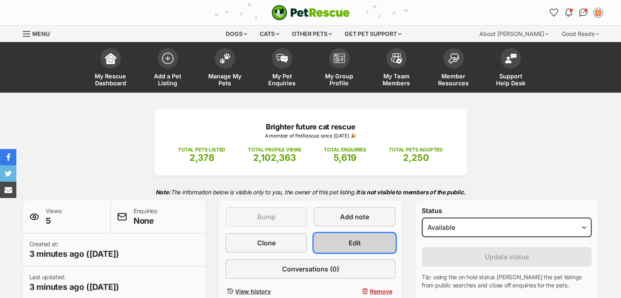
click at [355, 241] on span "Edit" at bounding box center [355, 243] width 12 height 10
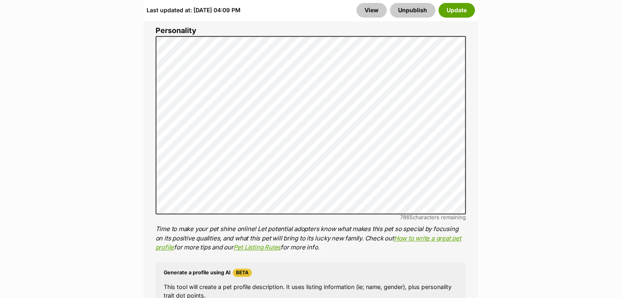
scroll to position [572, 0]
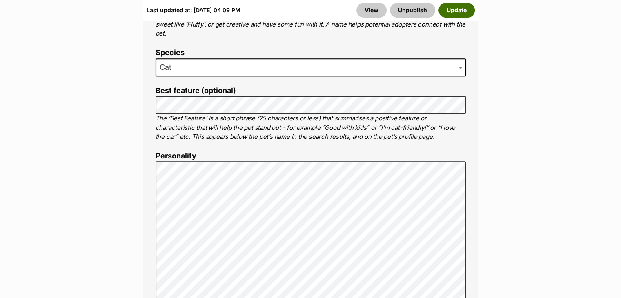
click at [451, 10] on button "Update" at bounding box center [457, 10] width 36 height 15
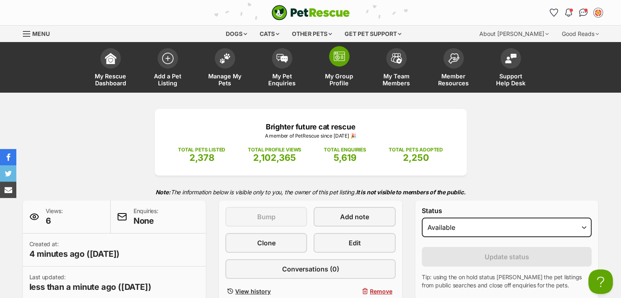
click at [341, 62] on span at bounding box center [339, 56] width 20 height 20
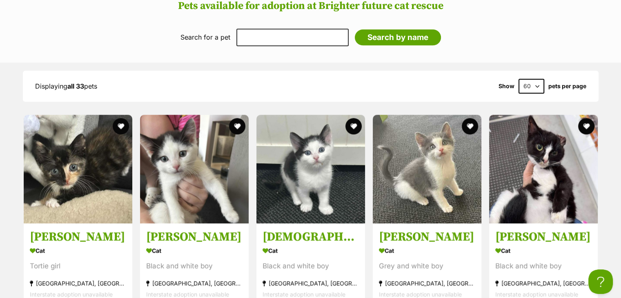
scroll to position [980, 0]
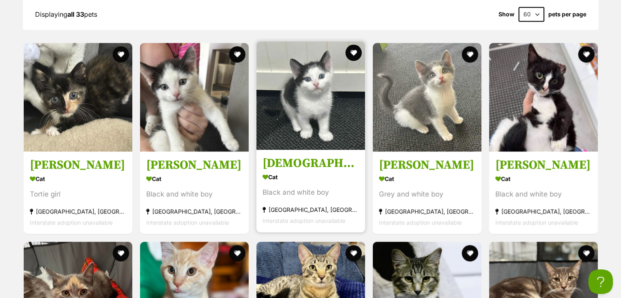
click at [315, 104] on img at bounding box center [311, 95] width 109 height 109
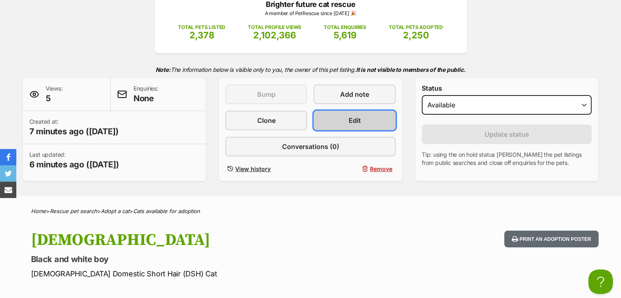
click at [387, 118] on link "Edit" at bounding box center [355, 121] width 82 height 20
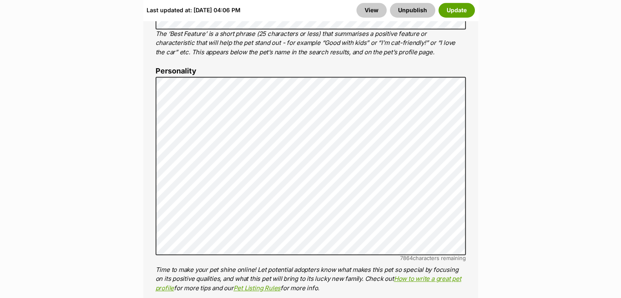
scroll to position [572, 0]
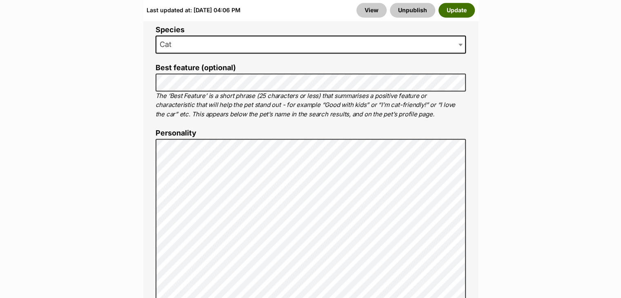
click at [460, 7] on button "Update" at bounding box center [457, 10] width 36 height 15
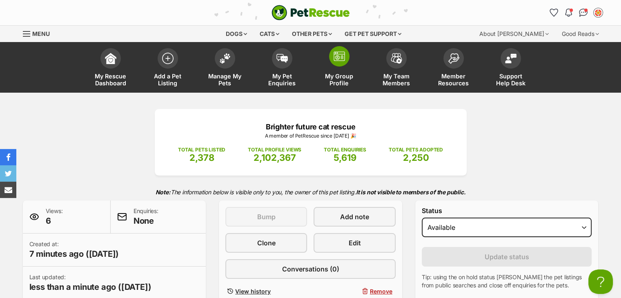
click at [331, 55] on span at bounding box center [339, 56] width 20 height 20
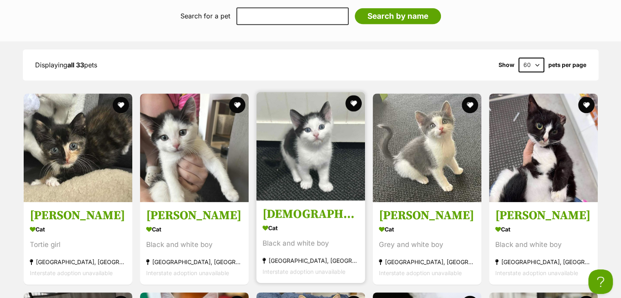
scroll to position [980, 0]
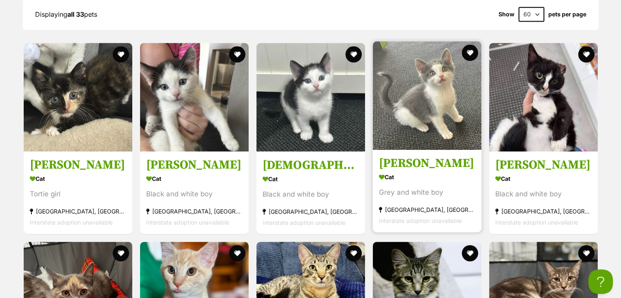
click at [446, 125] on img at bounding box center [427, 95] width 109 height 109
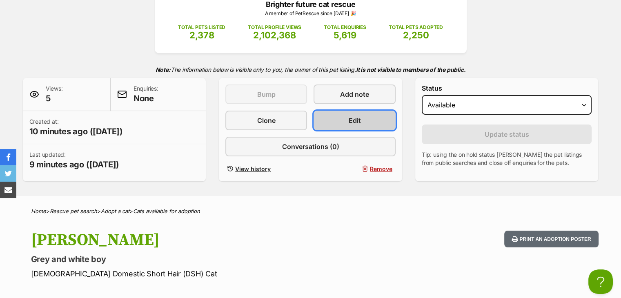
click at [356, 118] on span "Edit" at bounding box center [355, 121] width 12 height 10
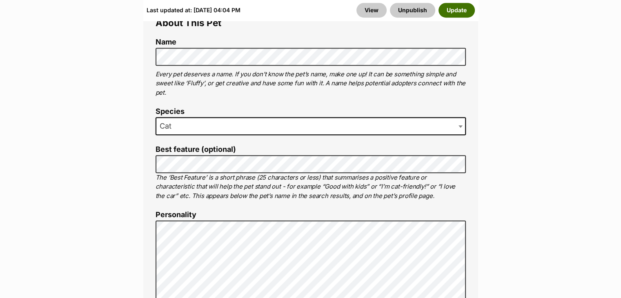
click at [462, 5] on button "Update" at bounding box center [457, 10] width 36 height 15
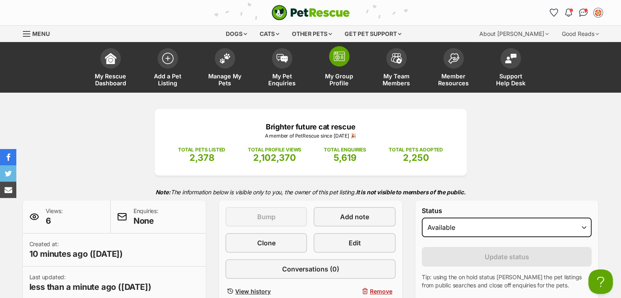
click at [344, 67] on link "My Group Profile" at bounding box center [339, 68] width 57 height 49
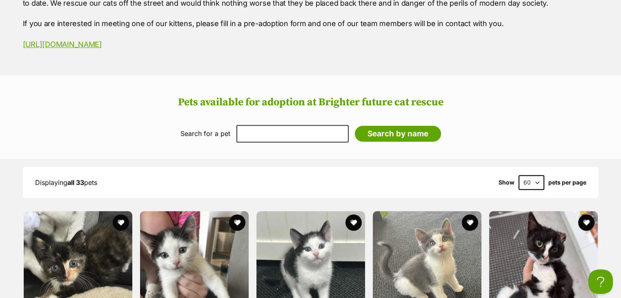
scroll to position [940, 0]
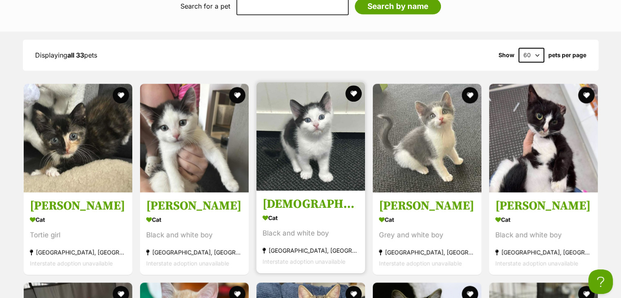
click at [296, 169] on img at bounding box center [311, 136] width 109 height 109
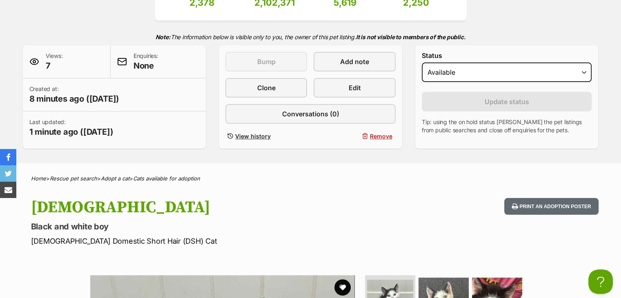
scroll to position [41, 0]
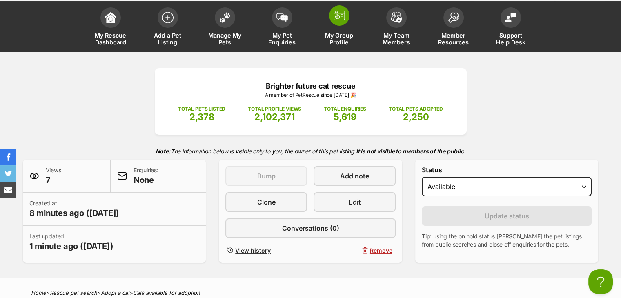
click at [353, 13] on link "My Group Profile" at bounding box center [339, 27] width 57 height 49
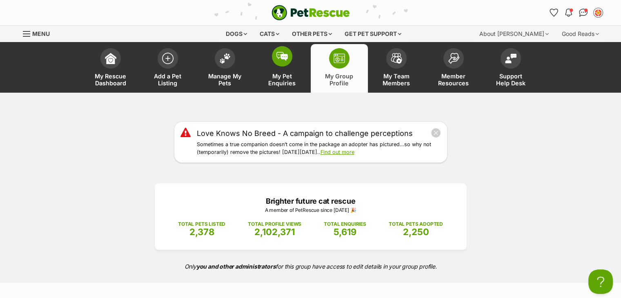
click at [281, 66] on span at bounding box center [282, 56] width 20 height 20
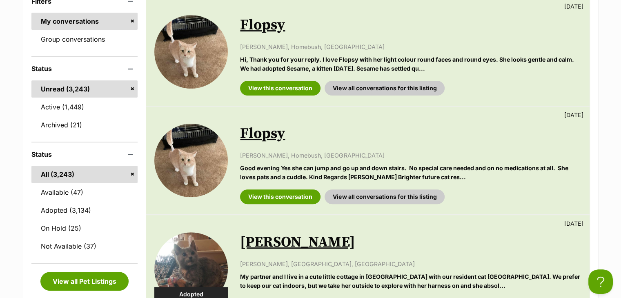
scroll to position [204, 0]
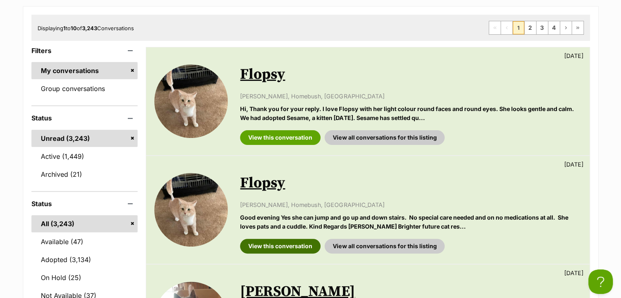
click at [269, 244] on link "View this conversation" at bounding box center [280, 246] width 80 height 15
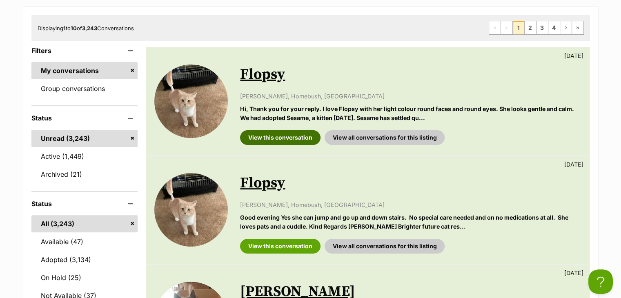
click at [286, 131] on link "View this conversation" at bounding box center [280, 137] width 80 height 15
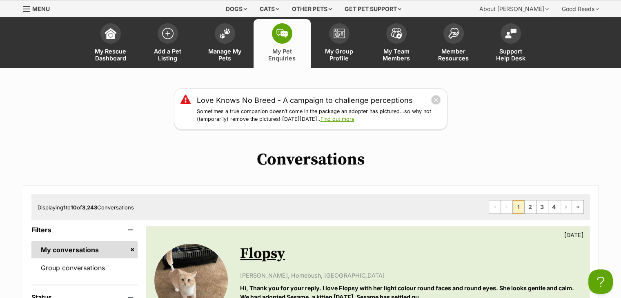
scroll to position [0, 0]
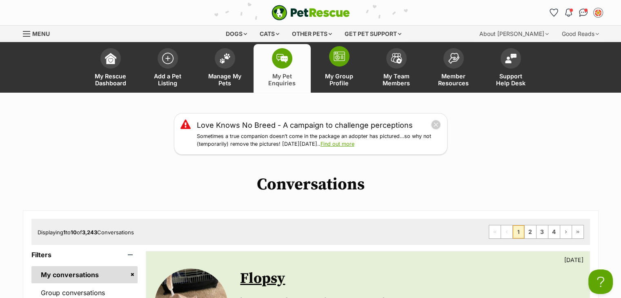
click at [340, 66] on span at bounding box center [339, 56] width 20 height 20
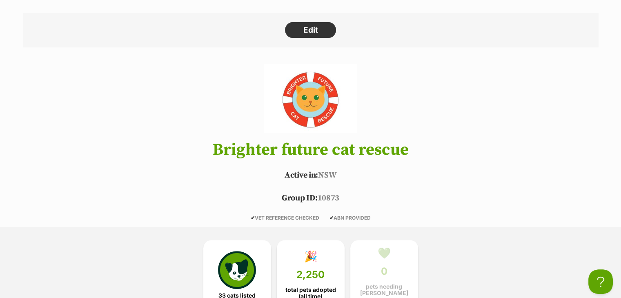
scroll to position [286, 0]
